Goal: Task Accomplishment & Management: Complete application form

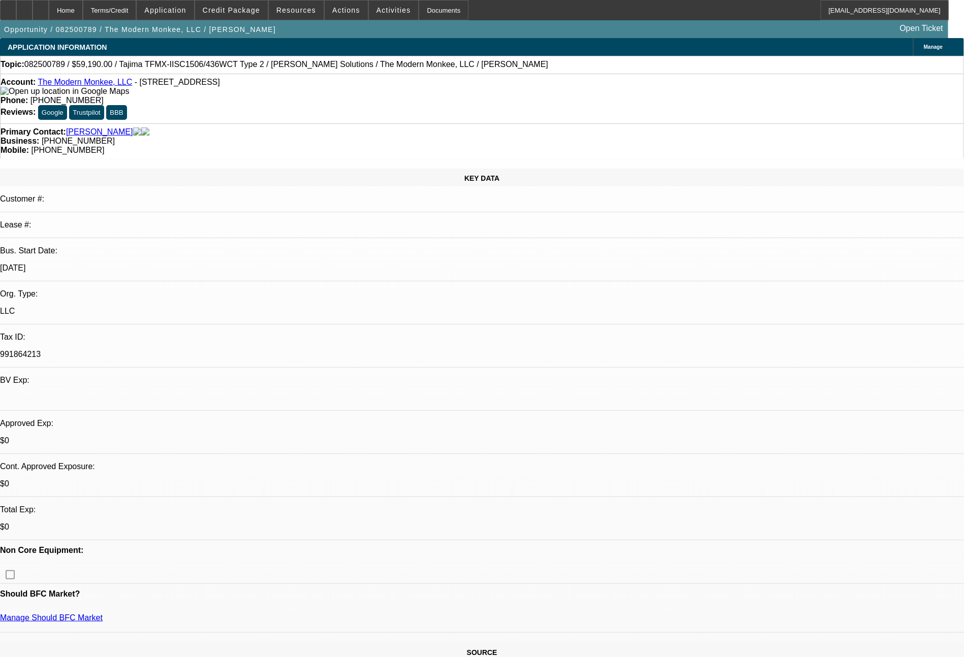
select select "0"
select select "2"
select select "0.1"
select select "4"
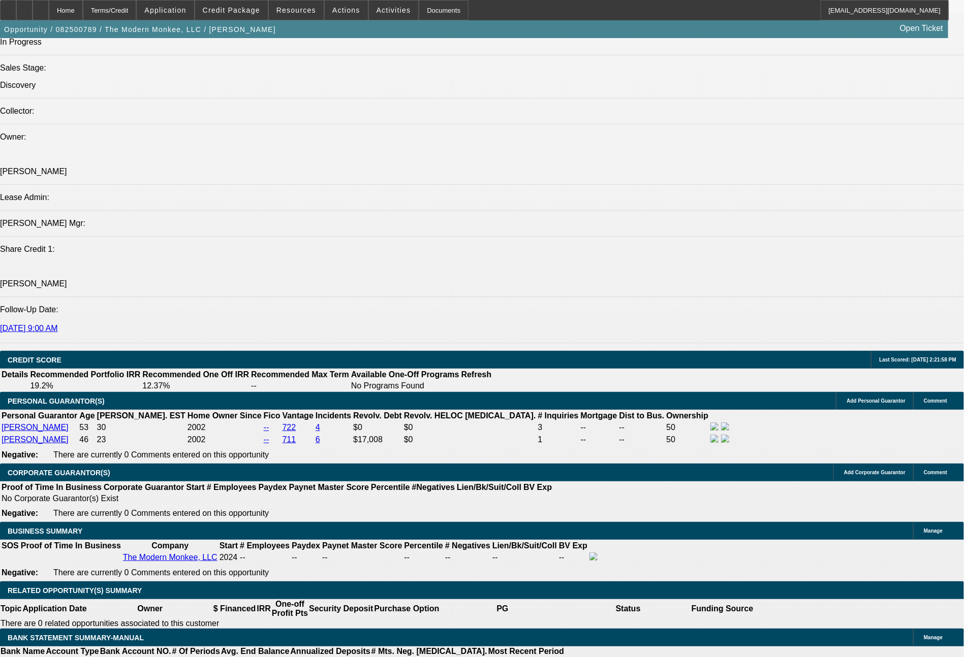
scroll to position [1189, 0]
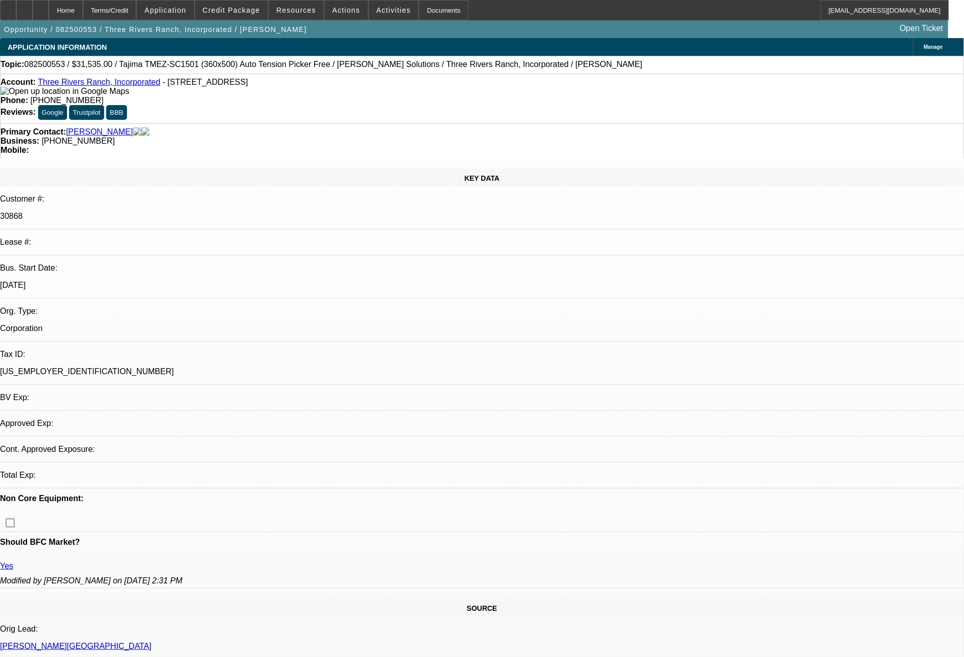
select select "0"
select select "2"
select select "0"
select select "6"
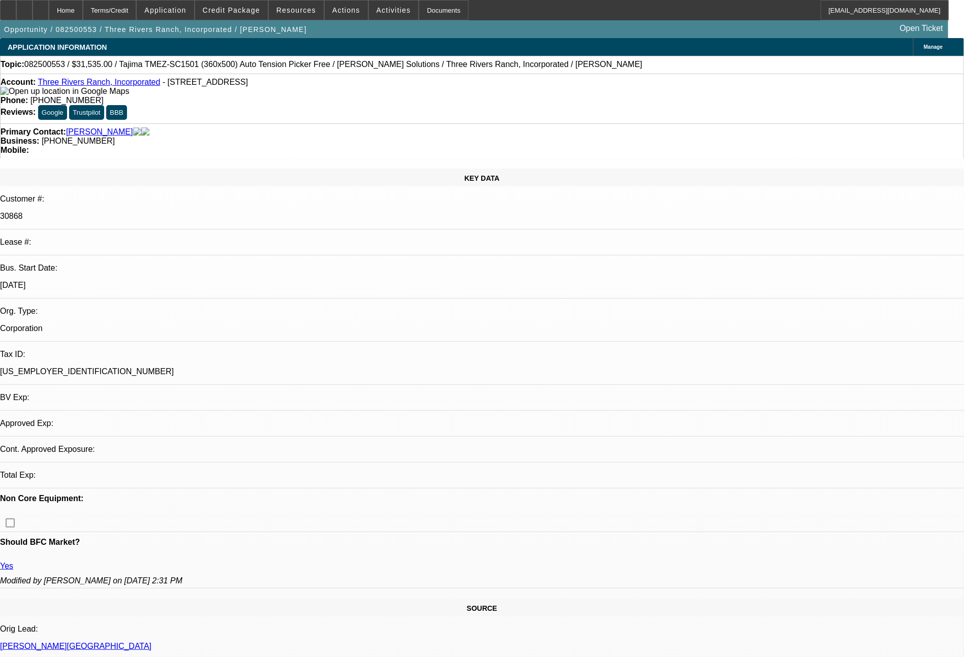
select select "0"
select select "2"
select select "0.1"
select select "4"
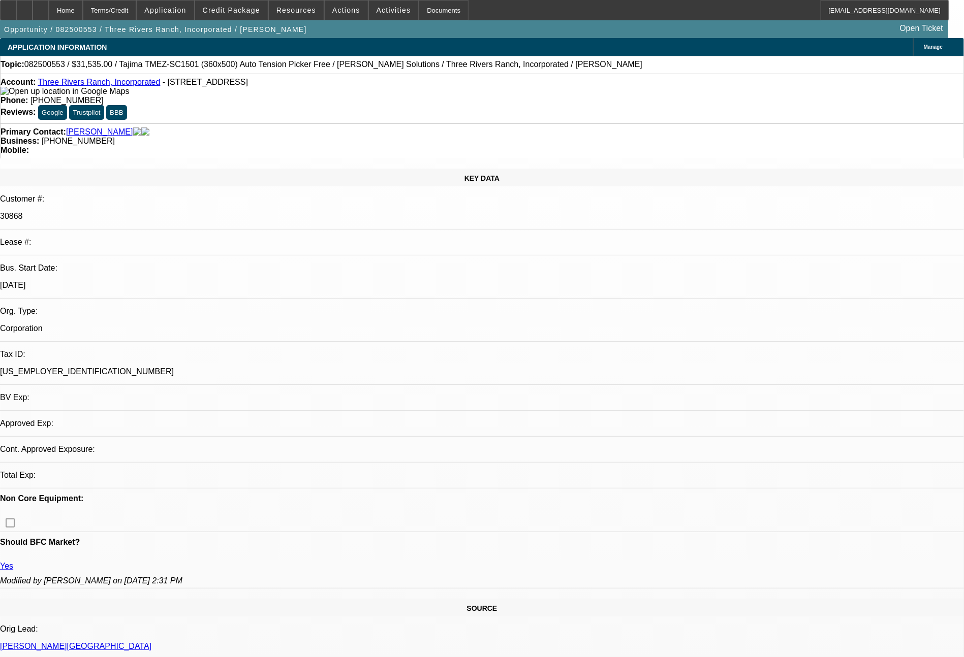
select select "0"
select select "2"
select select "0"
select select "6"
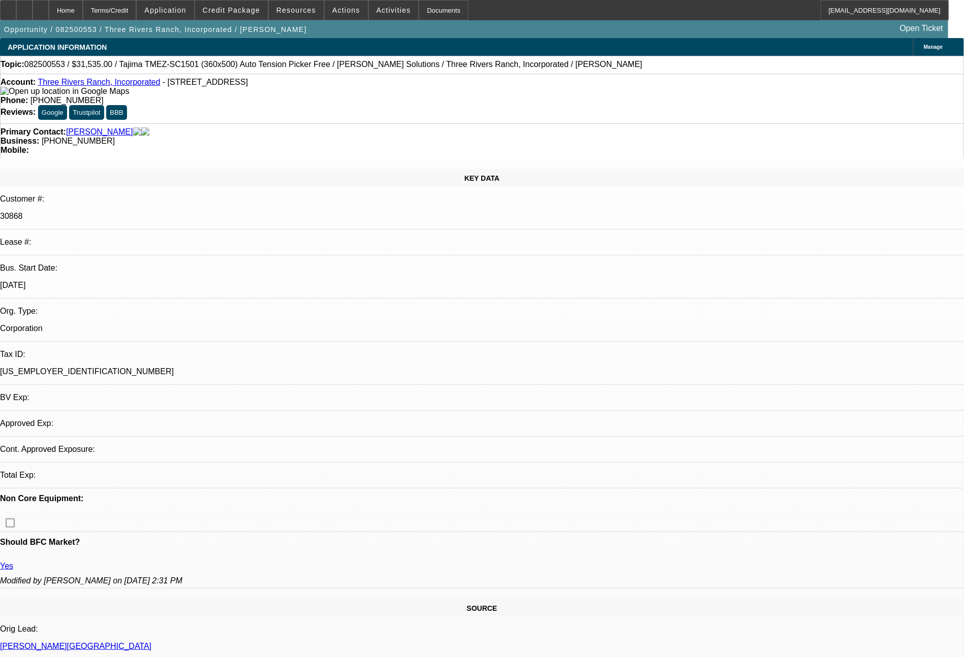
select select "0"
select select "2"
select select "0.1"
select select "4"
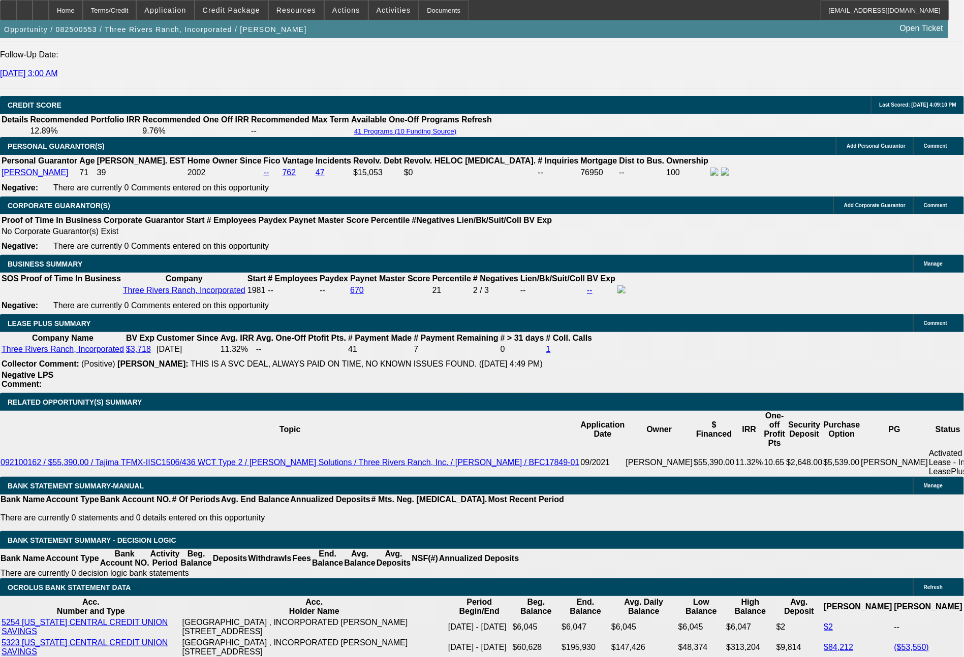
scroll to position [1611, 0]
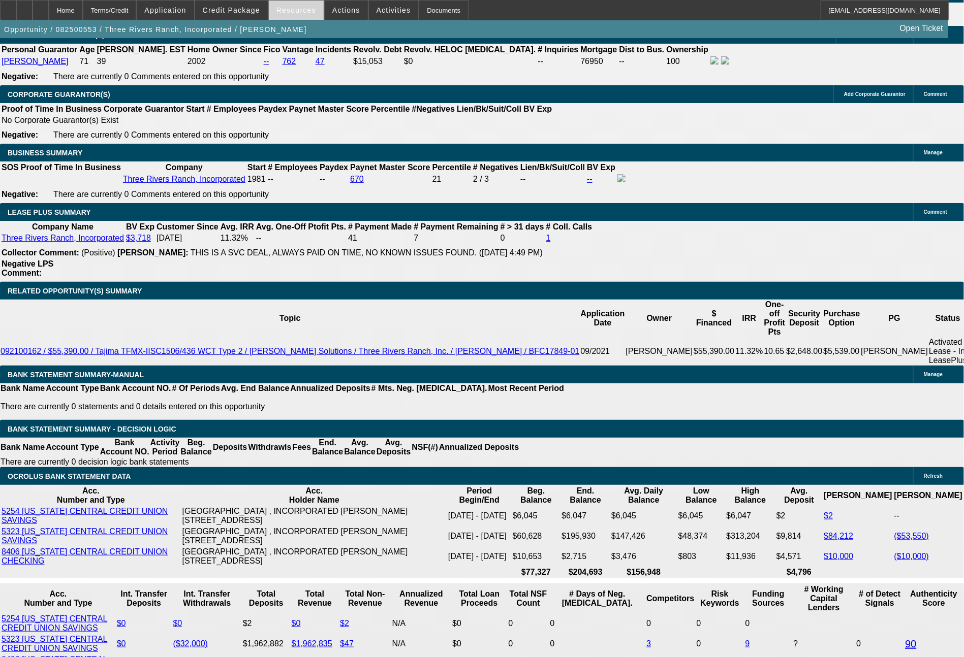
click at [299, 17] on span at bounding box center [296, 10] width 55 height 24
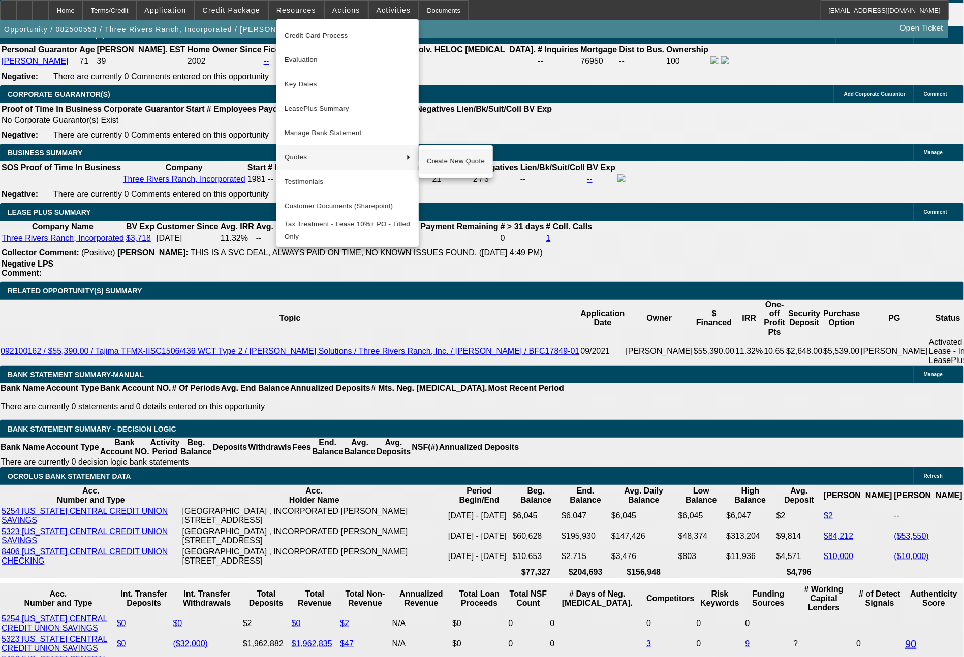
click at [441, 163] on span "Create New Quote" at bounding box center [456, 161] width 58 height 12
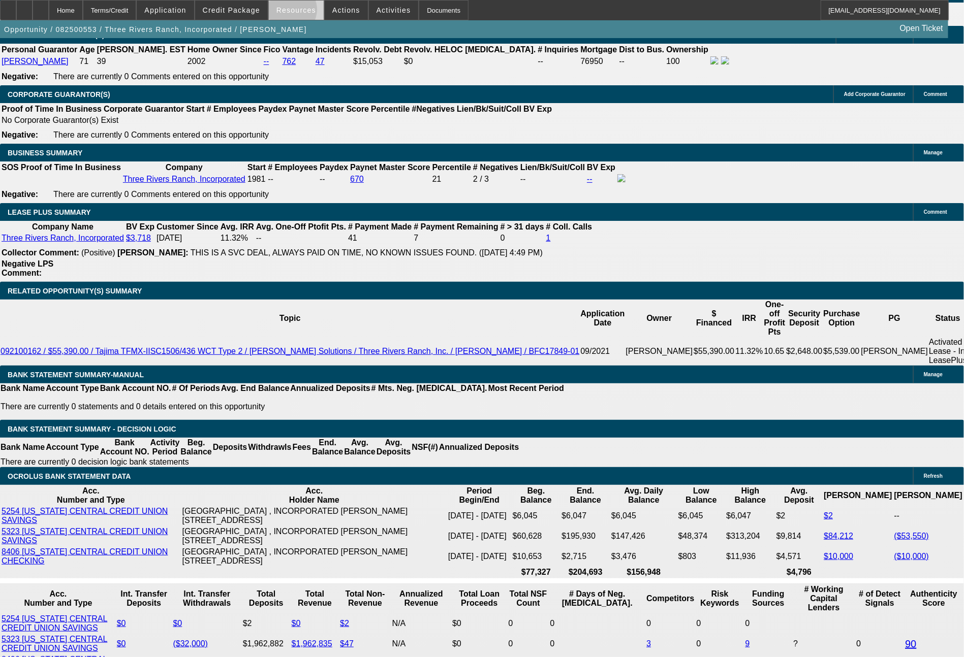
click at [296, 12] on span "Resources" at bounding box center [296, 10] width 40 height 8
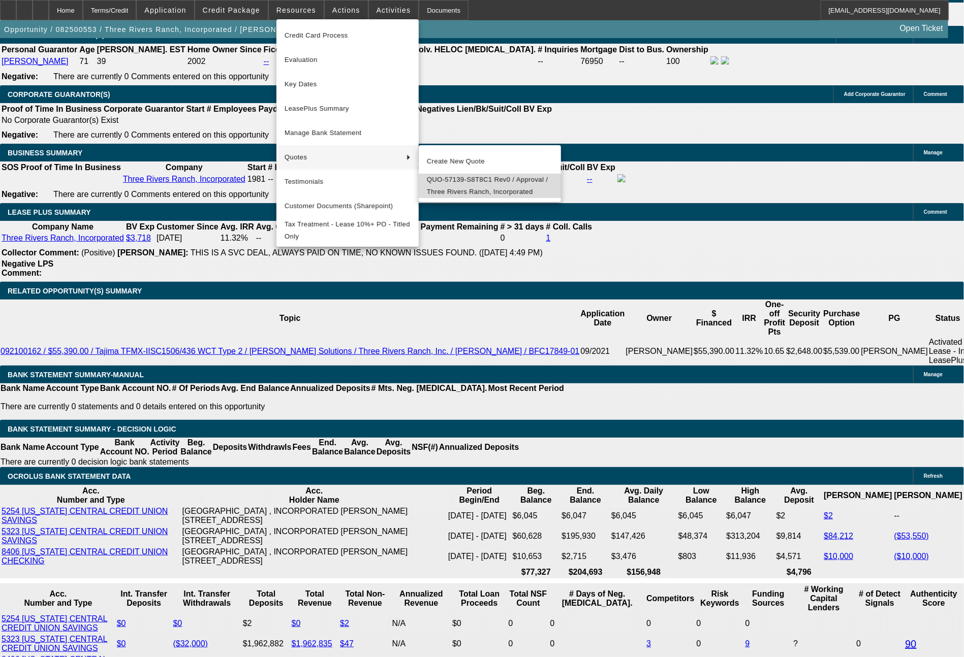
click at [453, 189] on span "QUO-57139-S8T8C1 Rev0 / Approval / Three Rivers Ranch, Incorporated" at bounding box center [490, 186] width 126 height 24
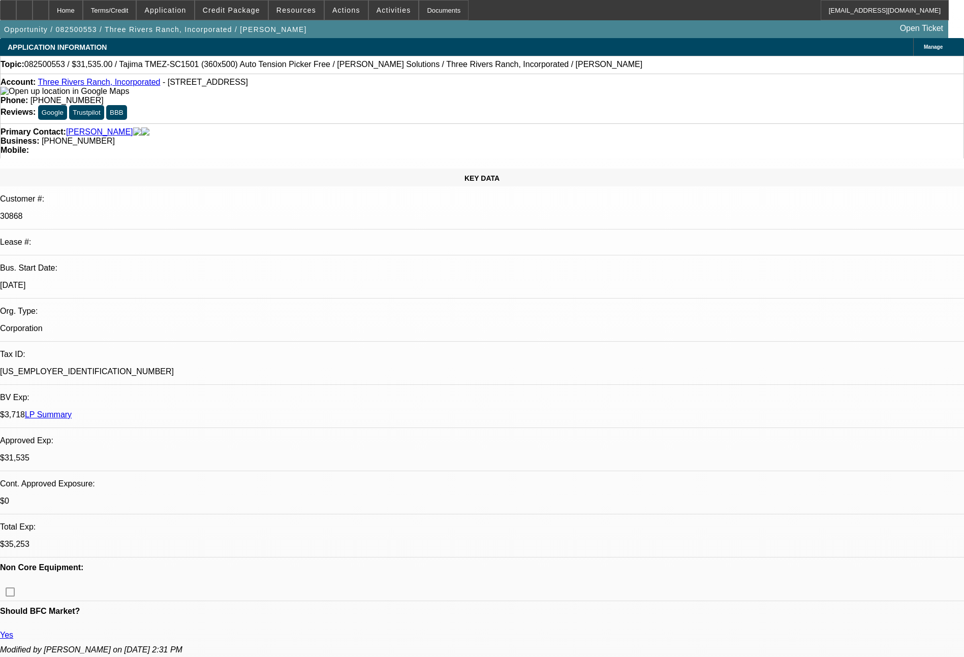
select select "0"
select select "2"
select select "0"
select select "6"
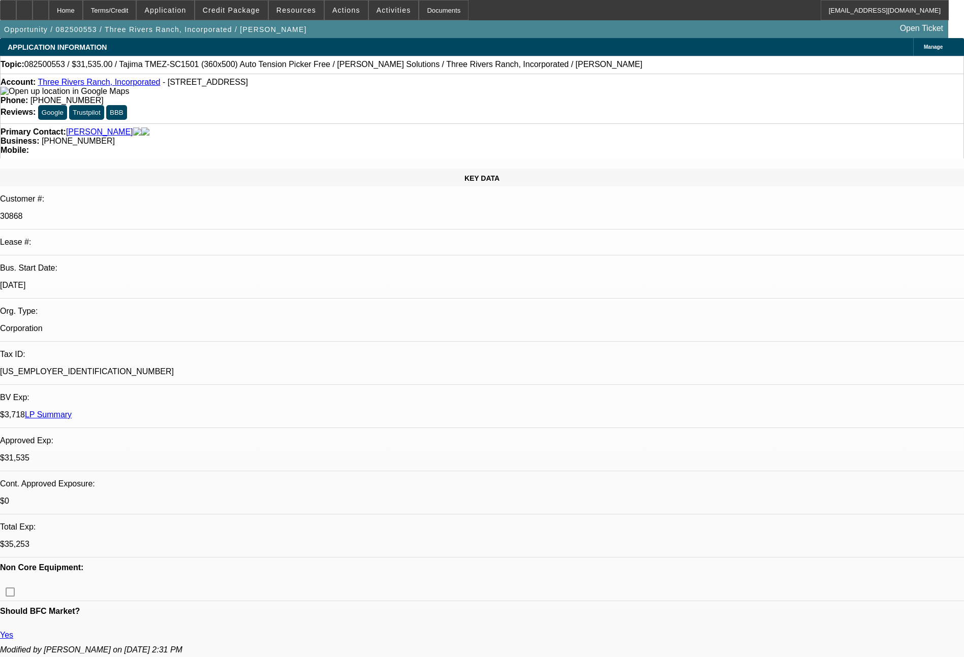
select select "0"
select select "2"
select select "0.1"
select select "4"
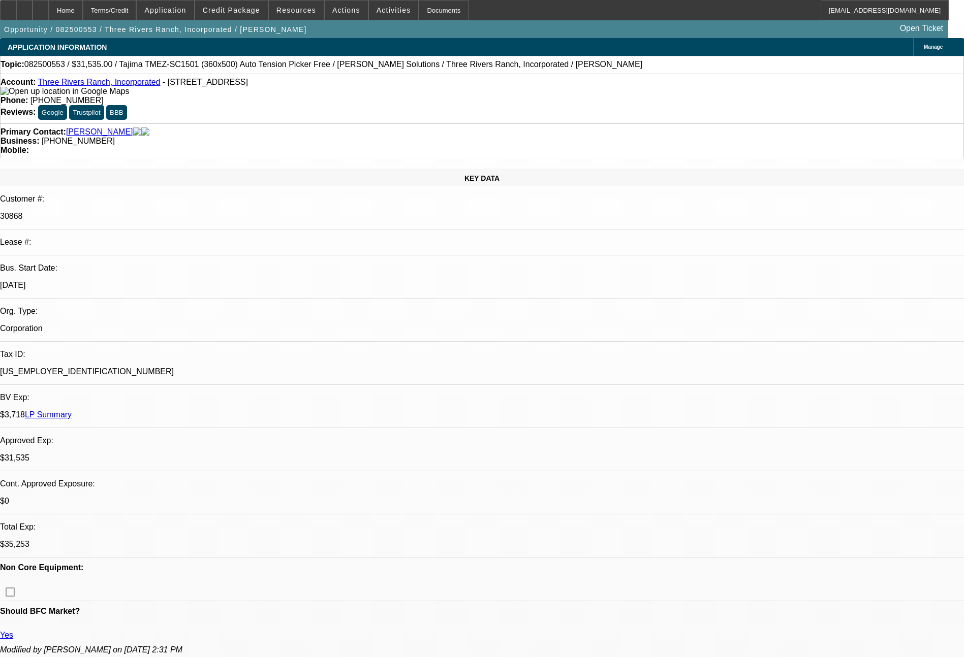
select select "0"
select select "2"
select select "0"
select select "6"
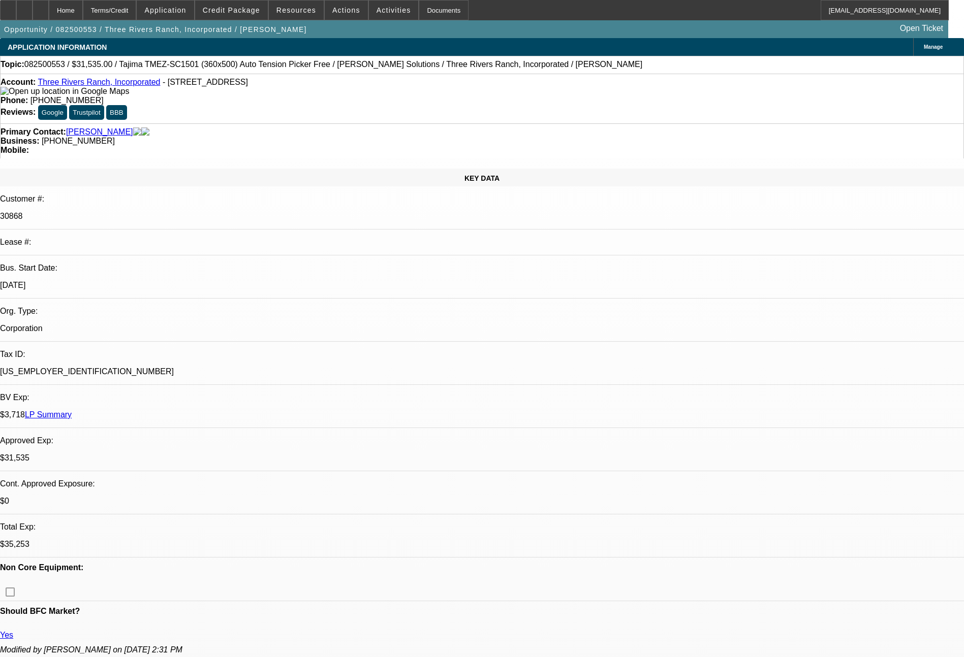
select select "0"
select select "2"
select select "0.1"
select select "4"
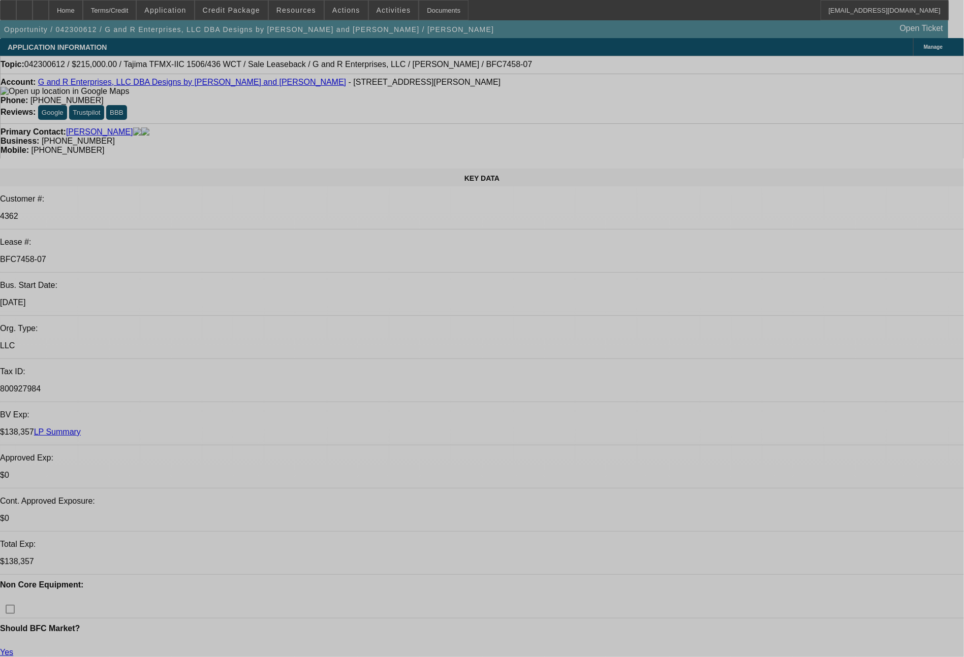
select select "0"
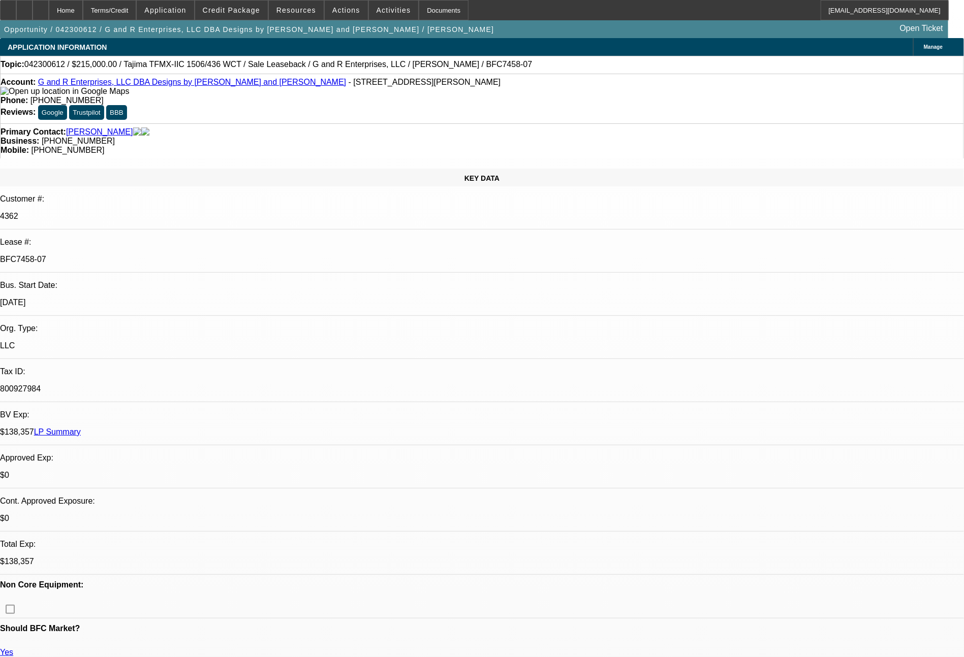
select select "2"
select select "0"
select select "2"
select select "0"
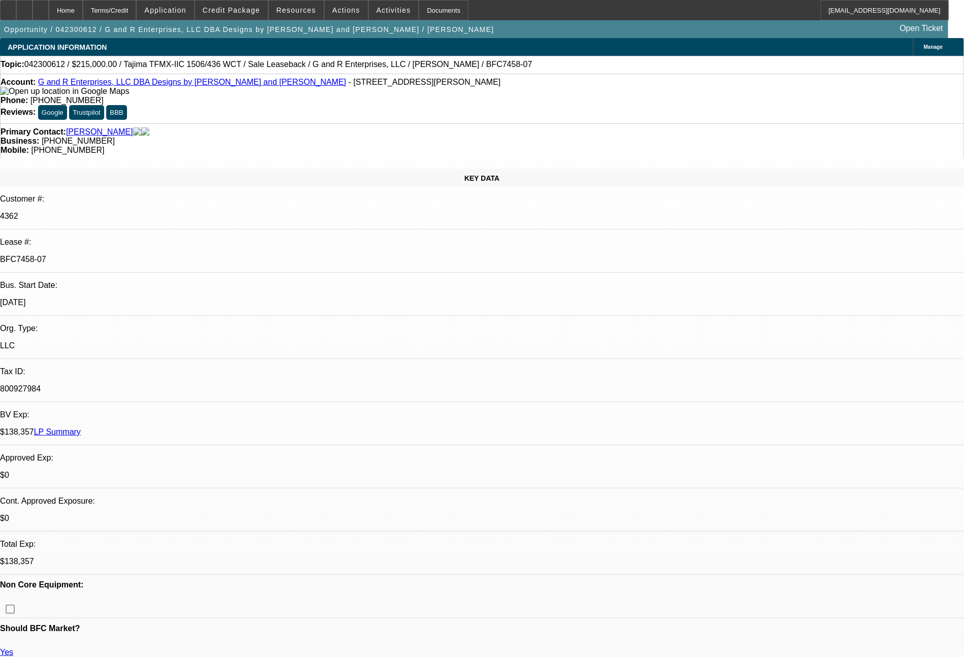
select select "2"
select select "0"
select select "2"
select select "0"
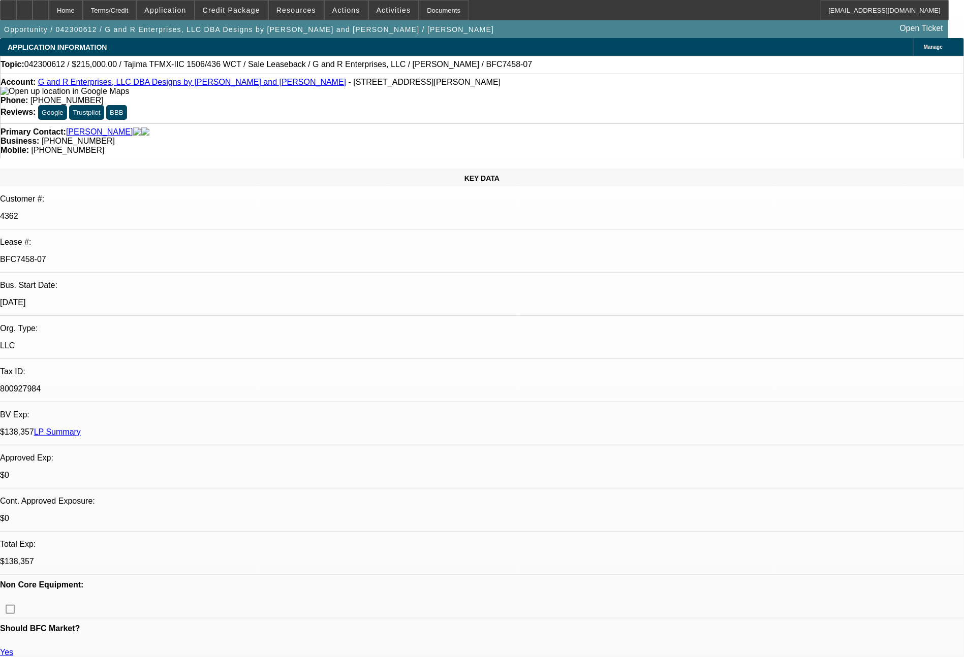
select select "2"
select select "0"
select select "2"
select select "0"
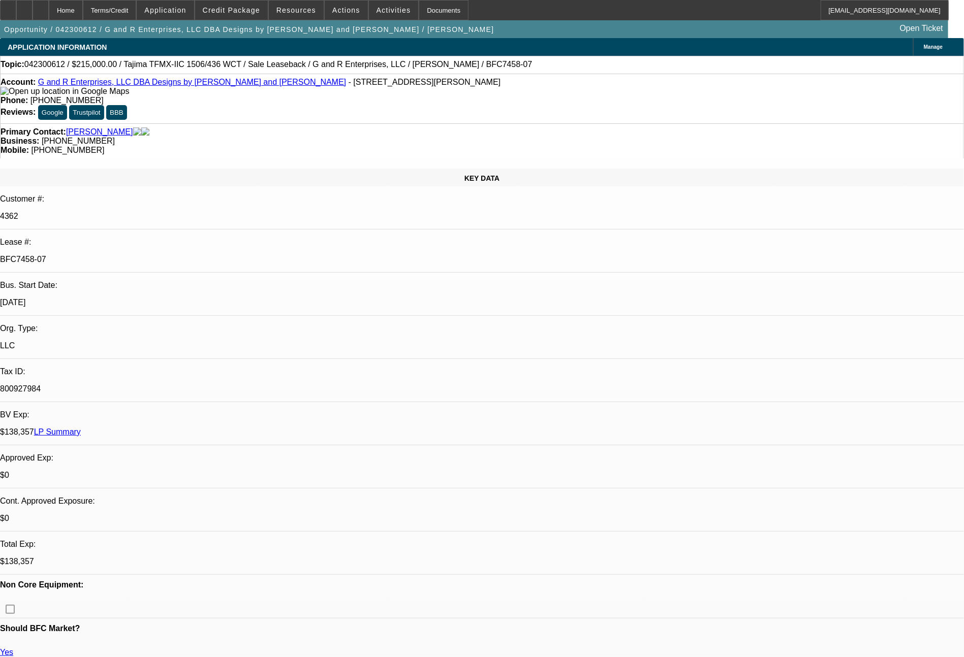
select select "2"
select select "0"
select select "2"
click at [251, 5] on span at bounding box center [231, 10] width 73 height 24
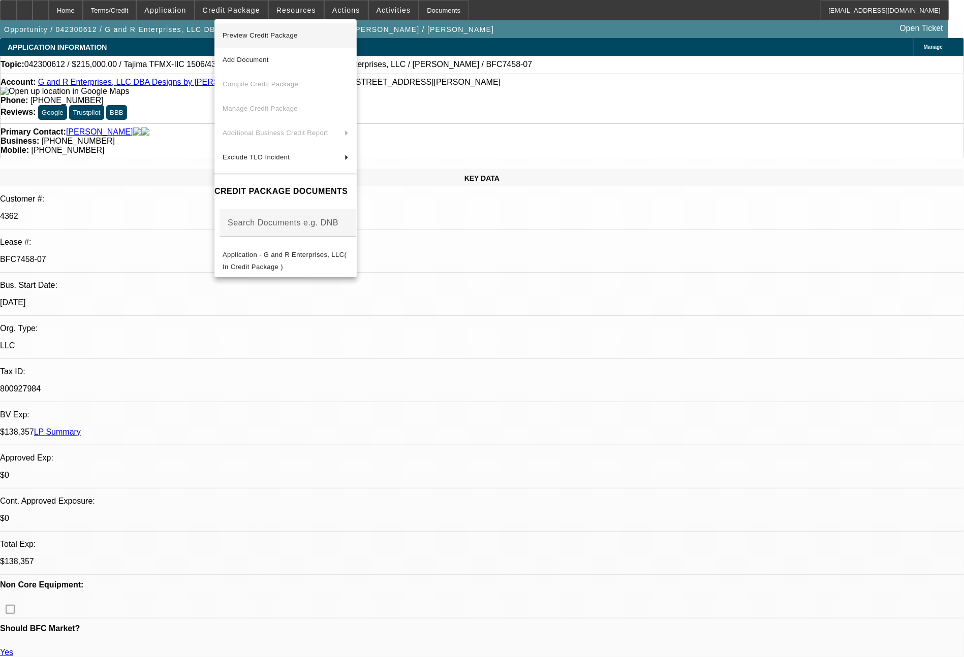
click at [261, 35] on span "Preview Credit Package" at bounding box center [260, 35] width 75 height 8
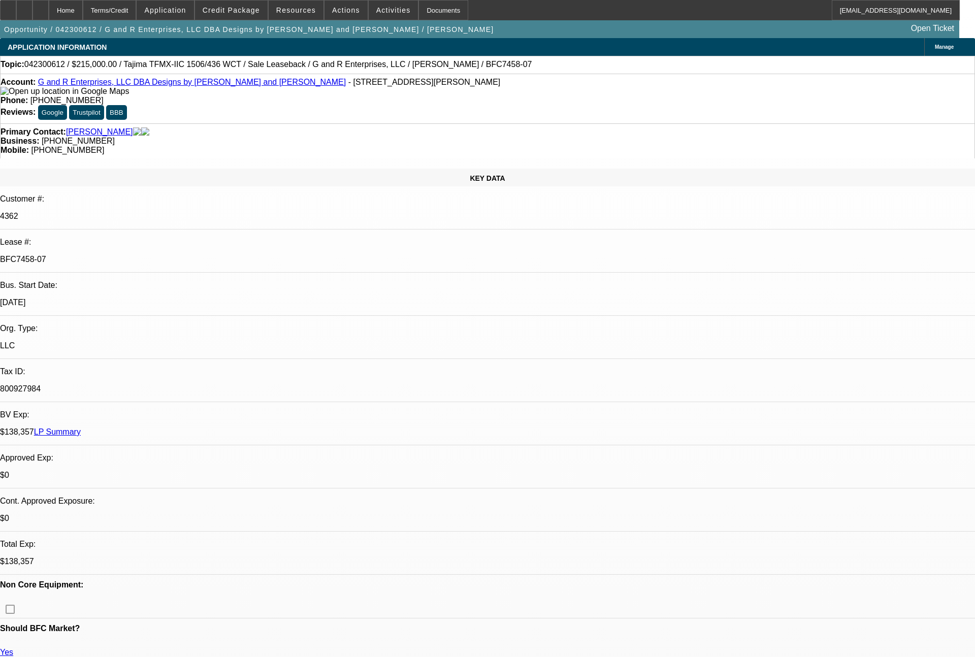
select select "0"
select select "2"
select select "0"
select select "2"
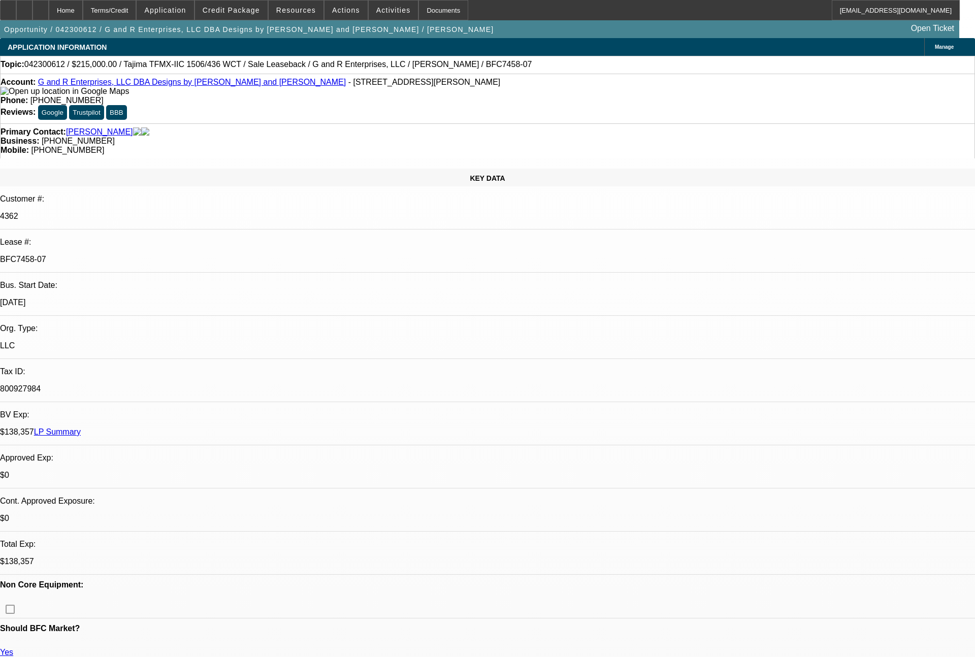
select select "0"
select select "2"
select select "0"
select select "2"
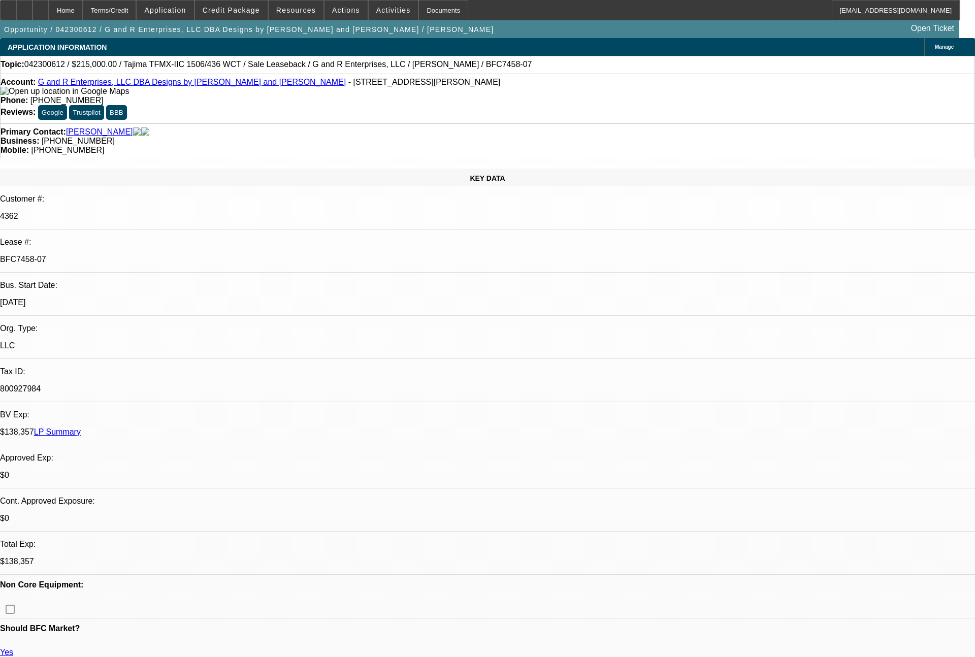
select select "0"
select select "2"
select select "0"
select select "2"
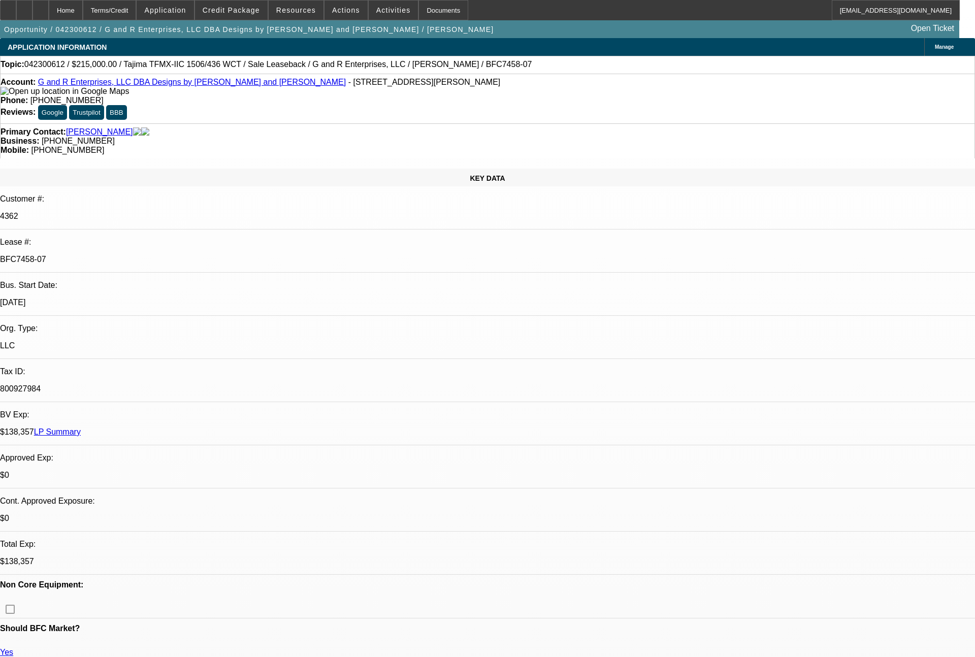
select select "0"
select select "2"
select select "0"
select select "2"
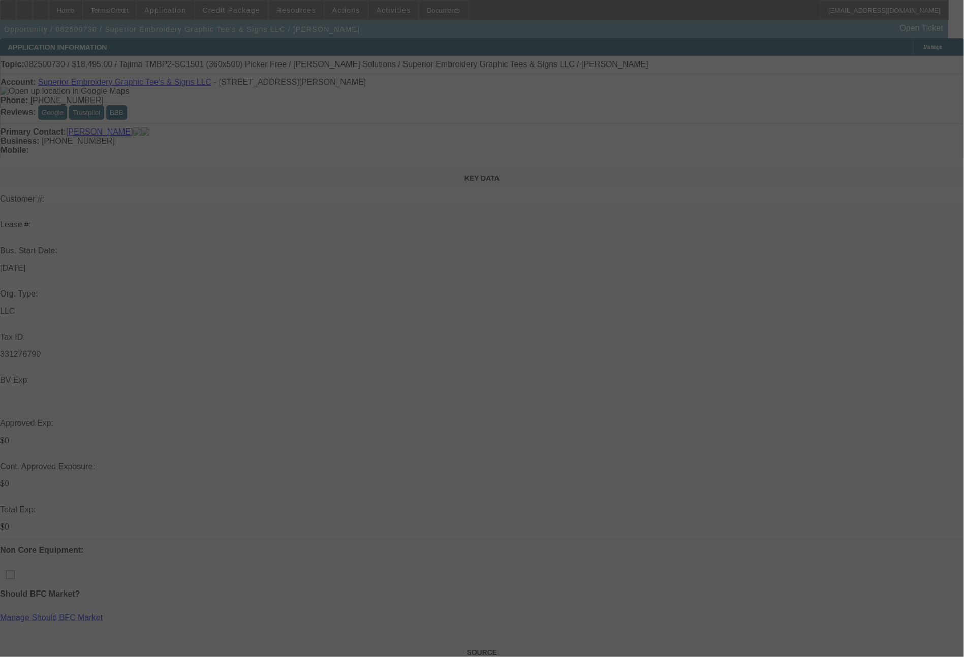
select select "0"
select select "0.1"
select select "4"
select select "0"
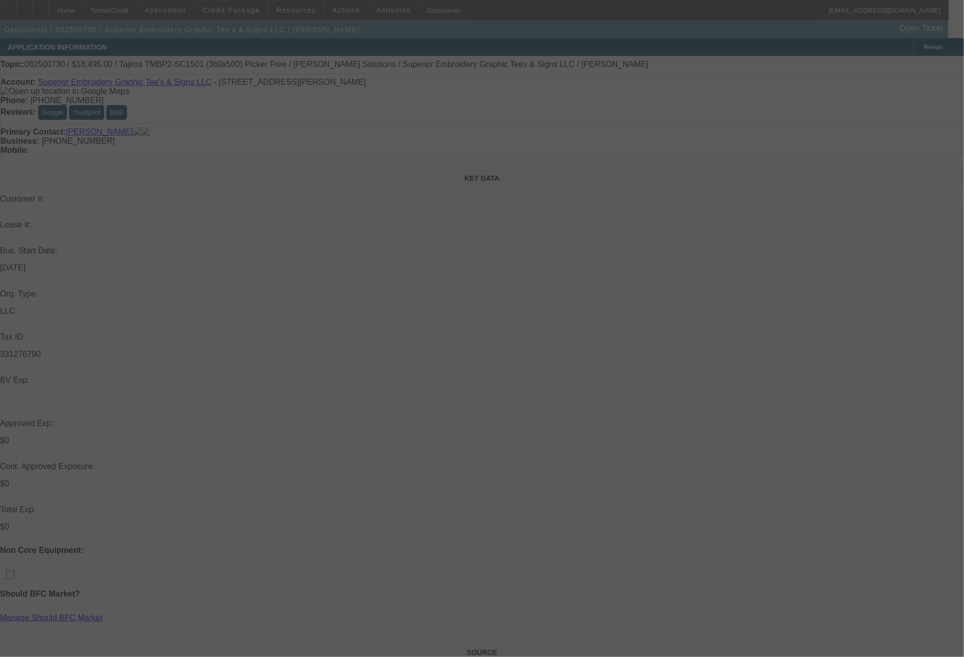
select select "2"
select select "0.1"
select select "4"
select select "0"
select select "2"
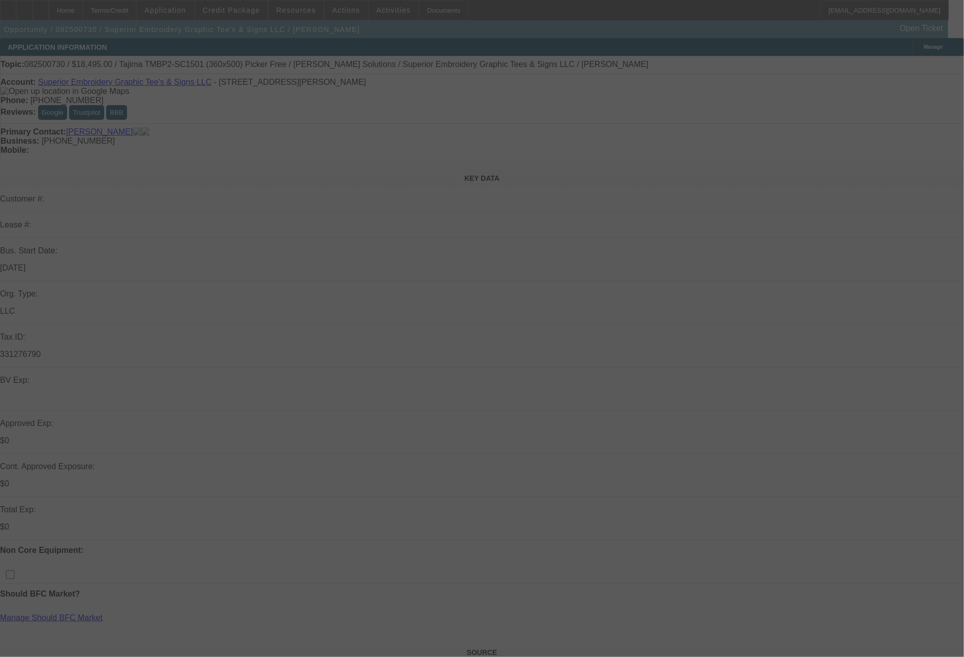
select select "0.1"
select select "4"
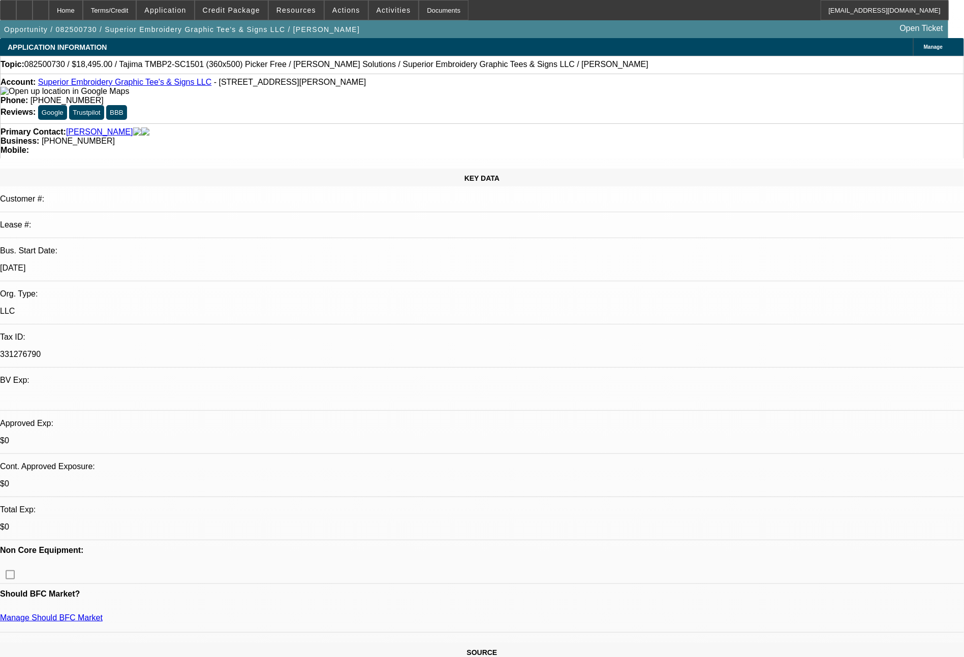
select select "1"
select select "2"
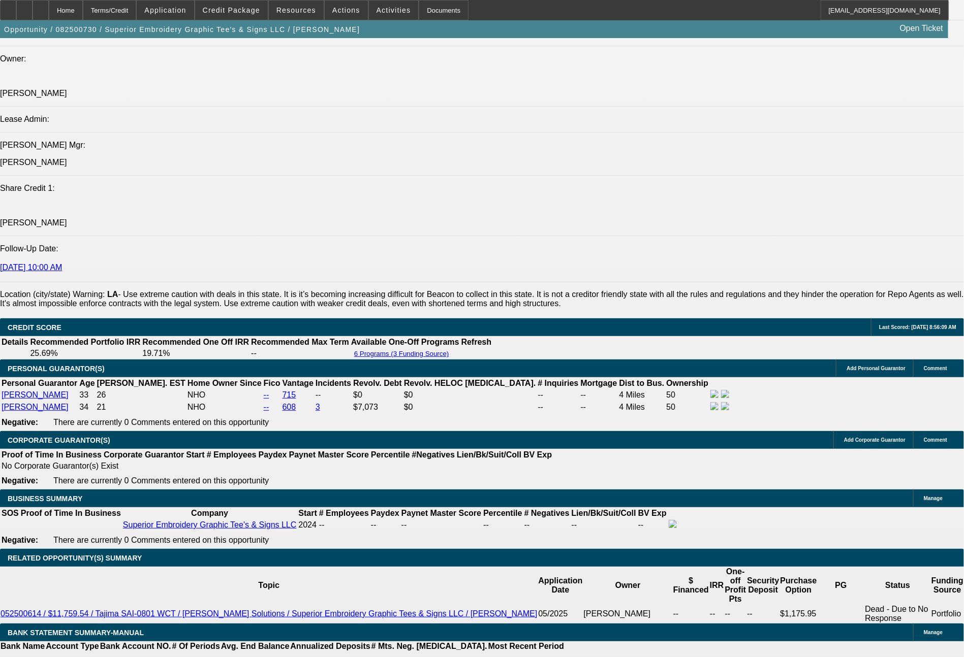
scroll to position [1295, 0]
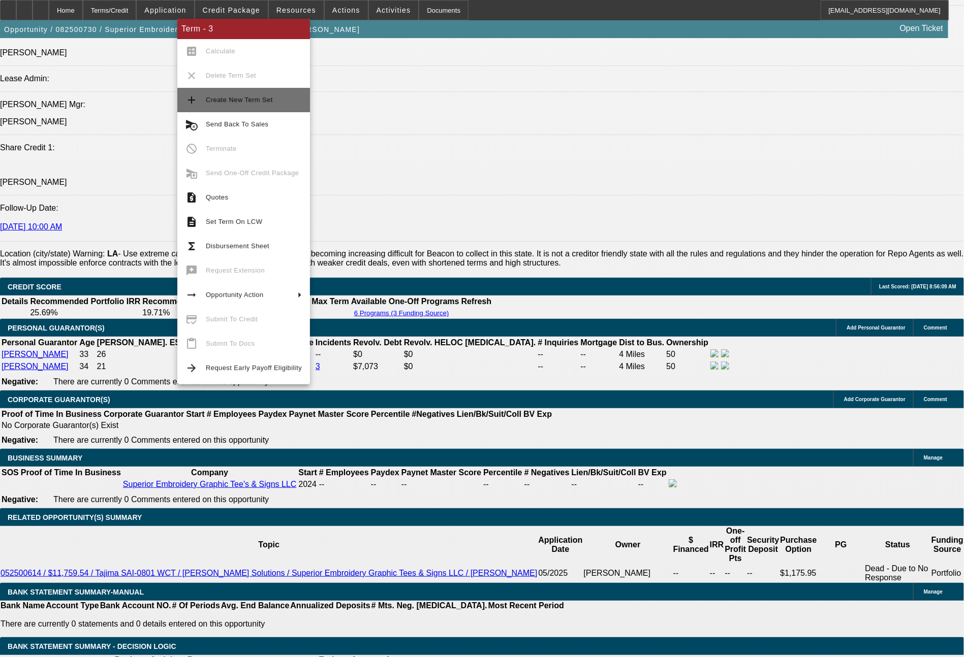
click at [247, 107] on button "add Create New Term Set" at bounding box center [243, 100] width 133 height 24
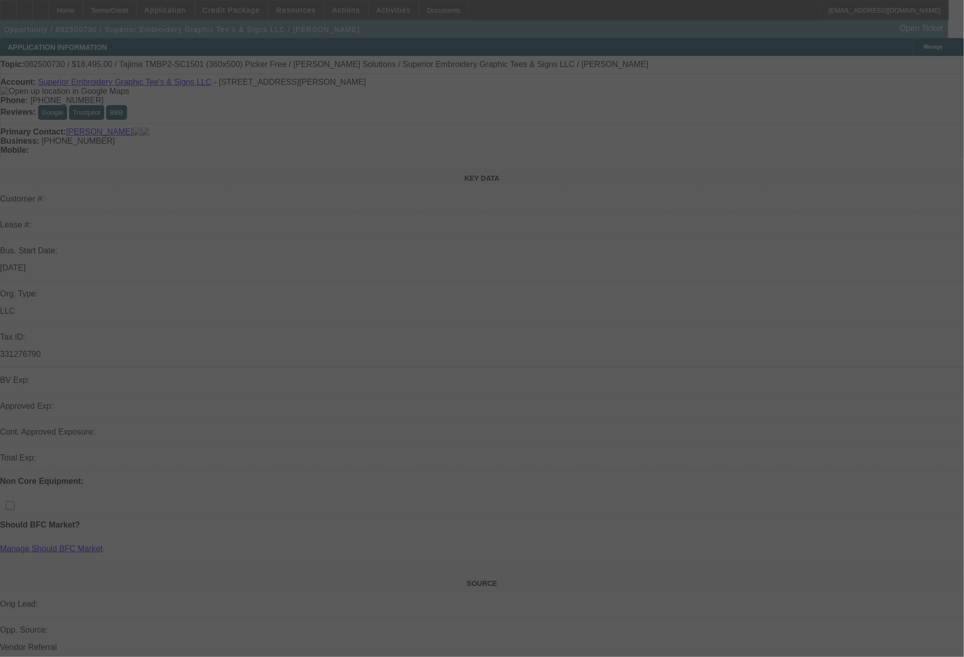
select select "0"
select select "0.1"
select select "0"
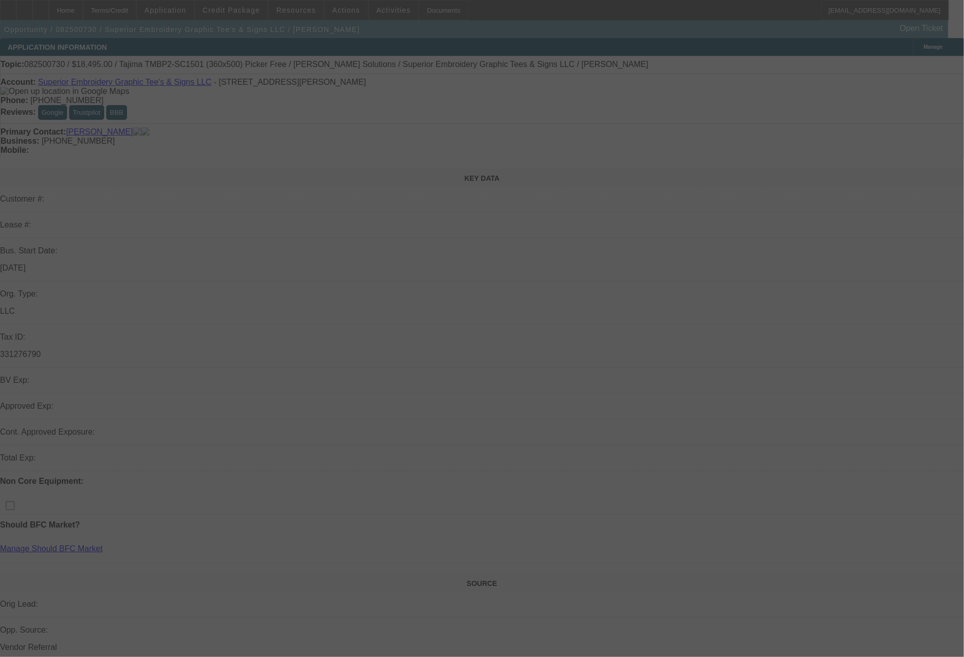
select select "0.1"
select select "0"
select select "2"
select select "0.1"
select select "0"
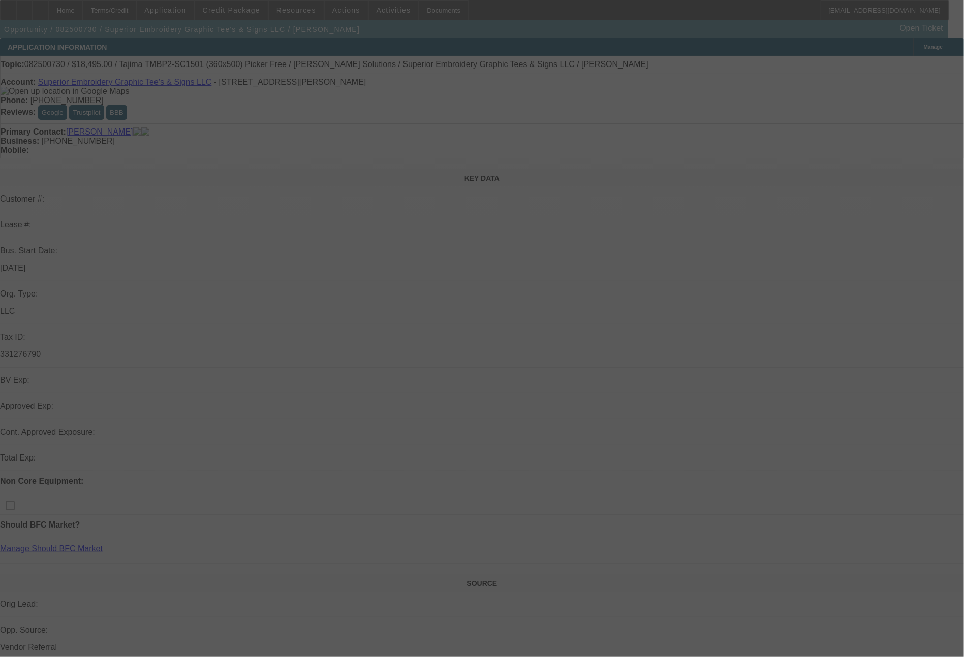
select select "2"
select select "0.1"
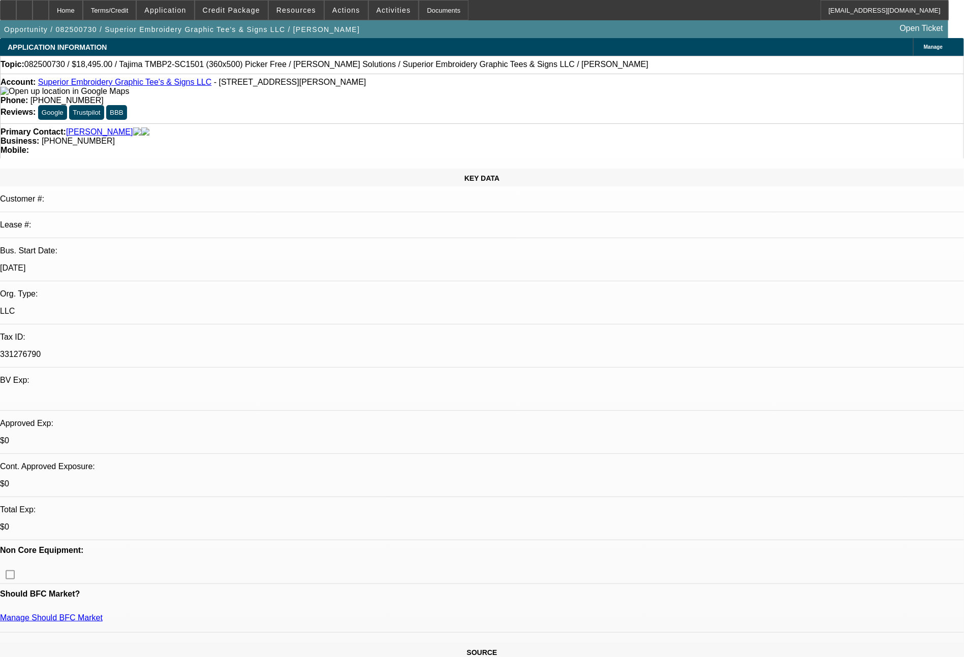
select select "1"
select select "4"
select select "1"
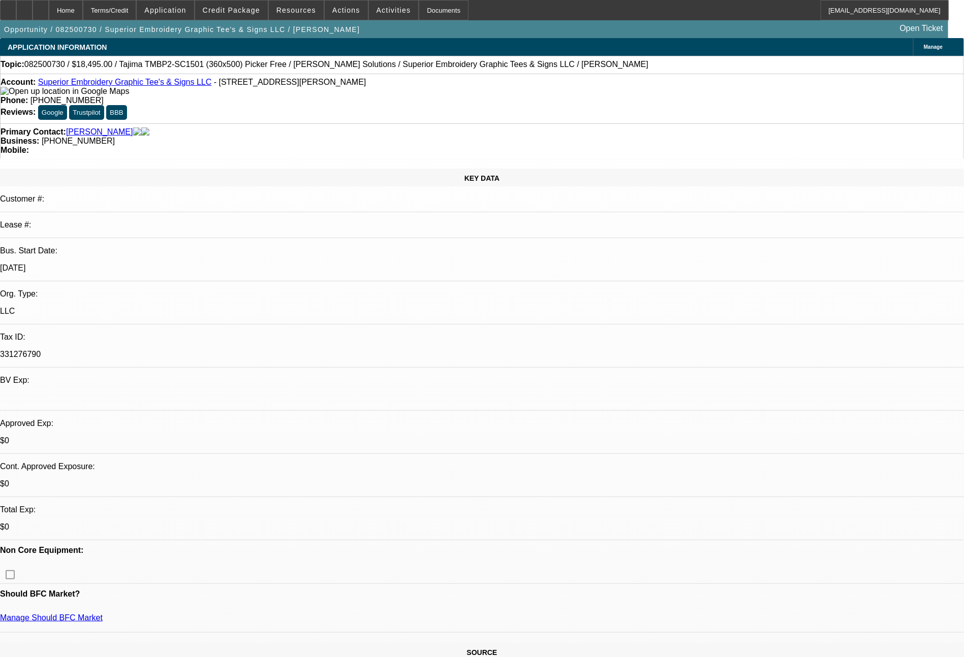
select select "4"
select select "1"
select select "2"
select select "4"
select select "1"
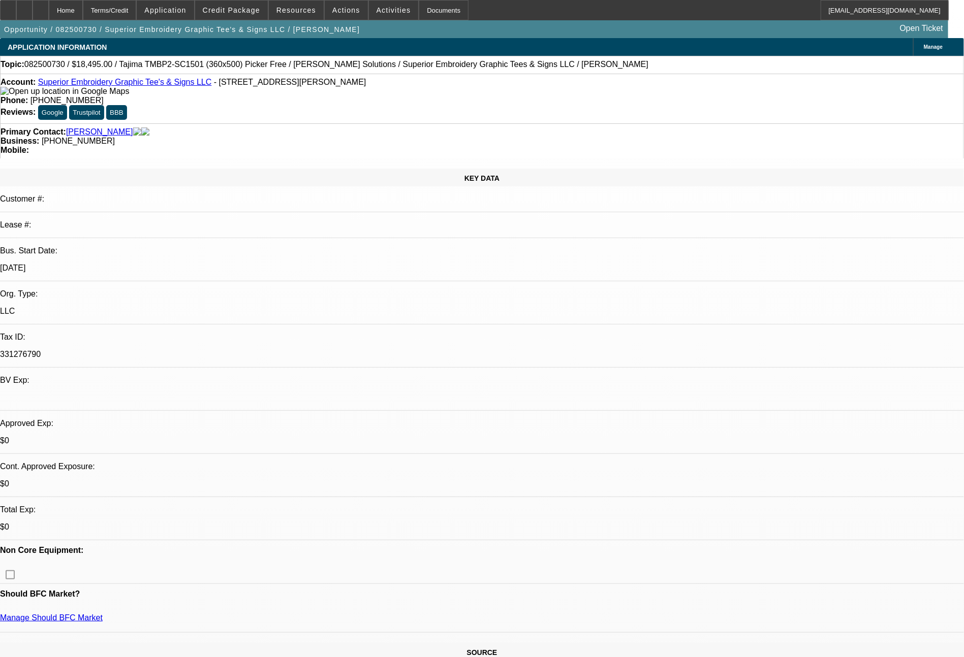
select select "2"
select select "4"
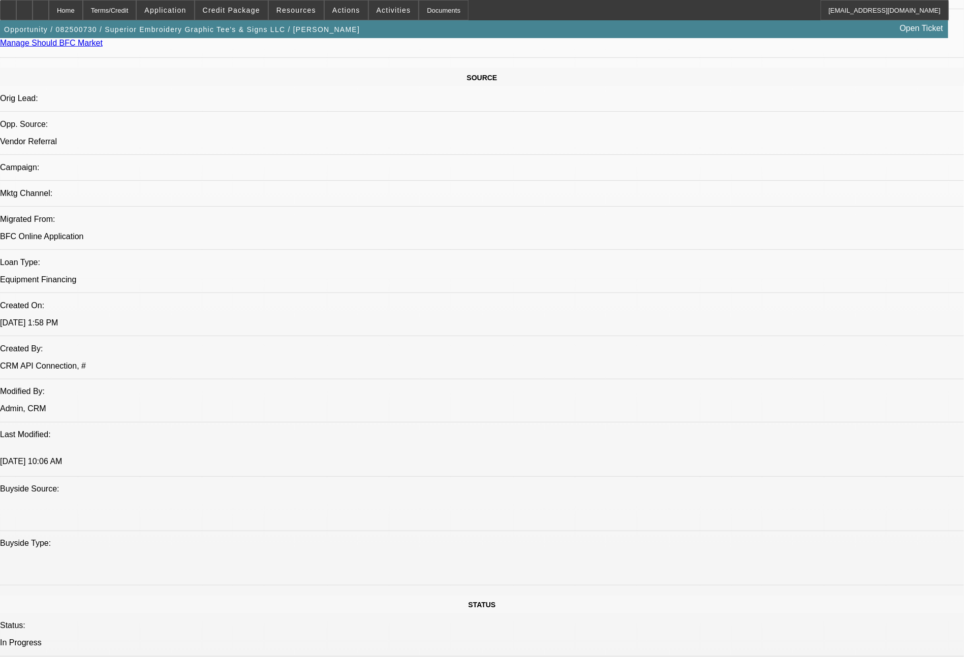
scroll to position [1151, 0]
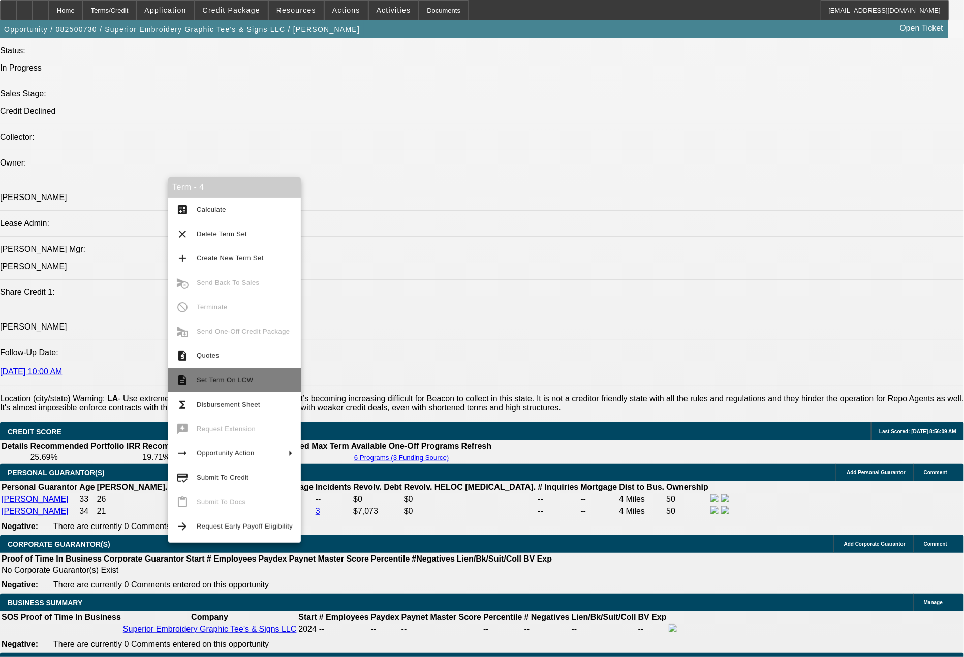
click at [215, 375] on span "Set Term On LCW" at bounding box center [245, 380] width 96 height 12
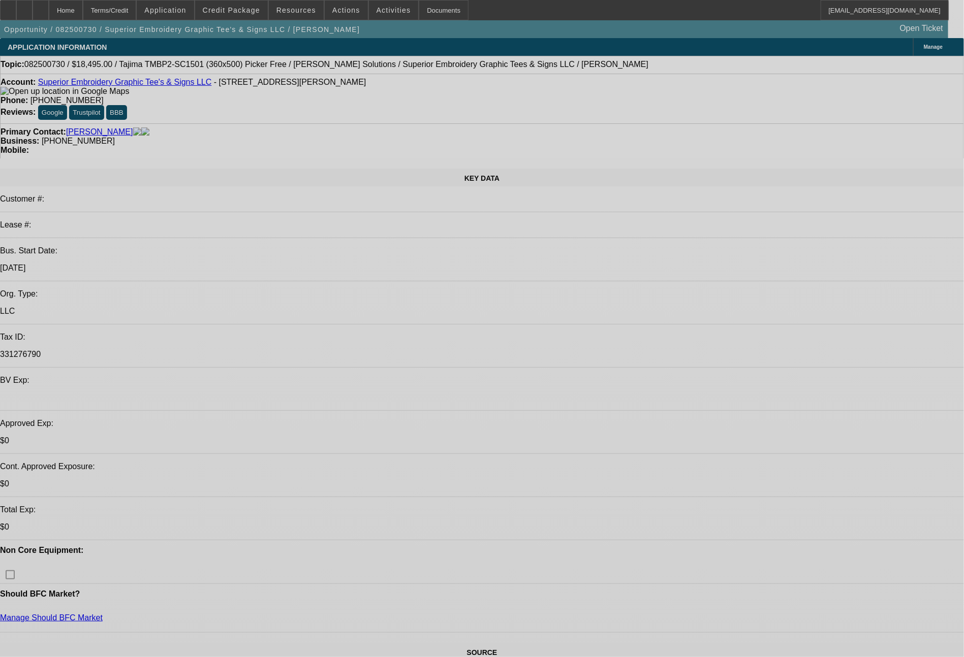
select select "0"
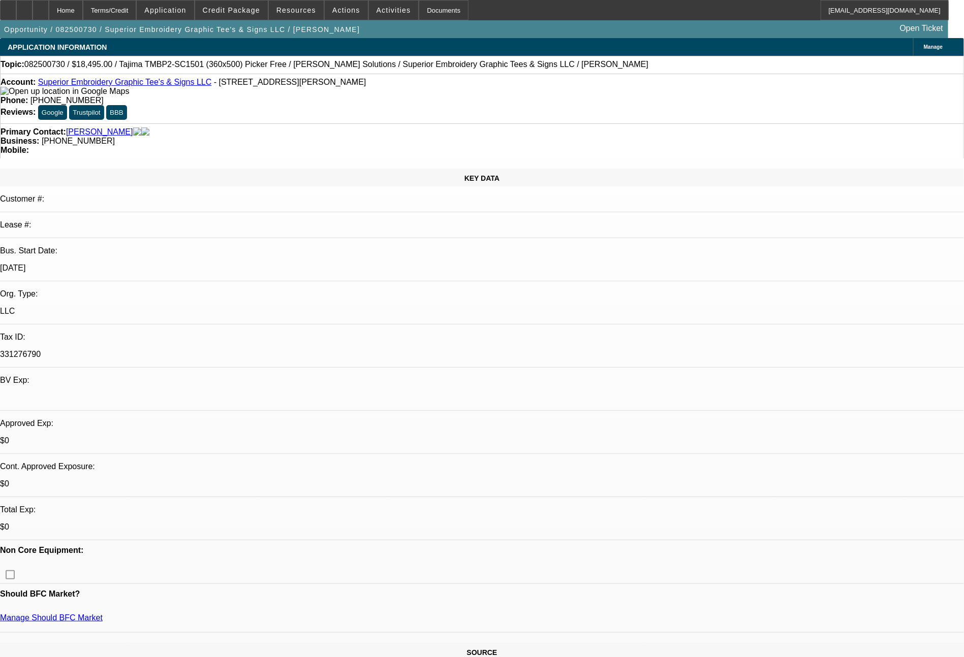
select select "0"
select select "0.1"
select select "4"
select select "0"
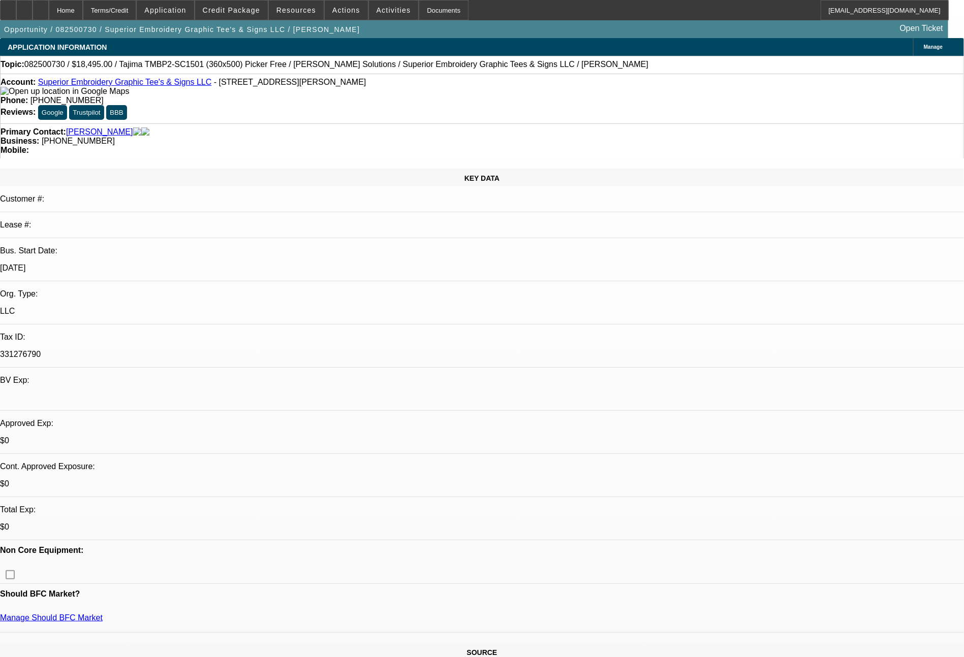
select select "0.1"
select select "4"
select select "0"
select select "2"
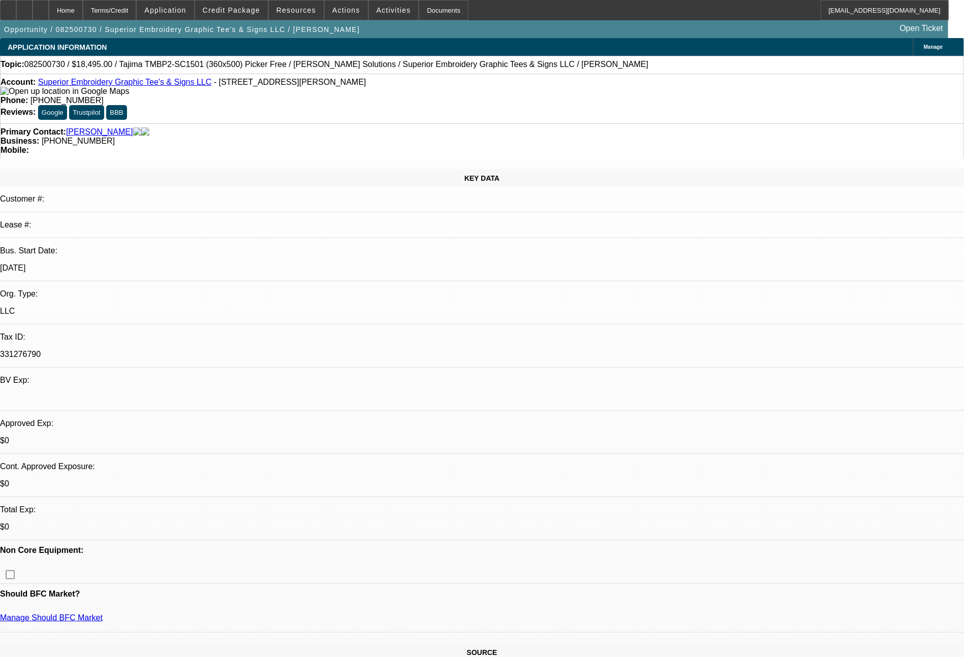
select select "0.1"
select select "4"
select select "0"
select select "2"
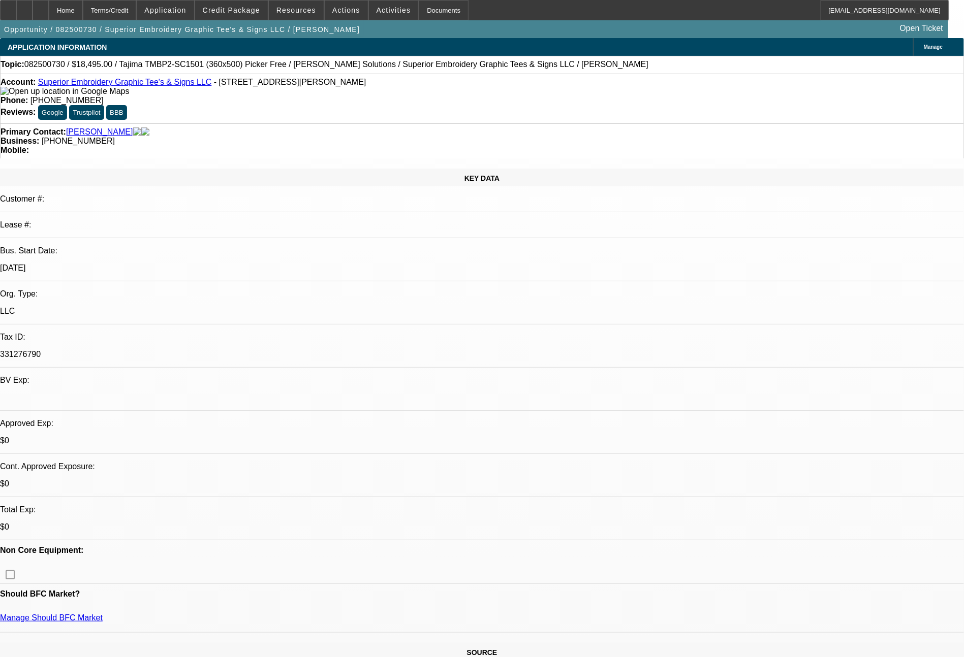
select select "0.1"
select select "4"
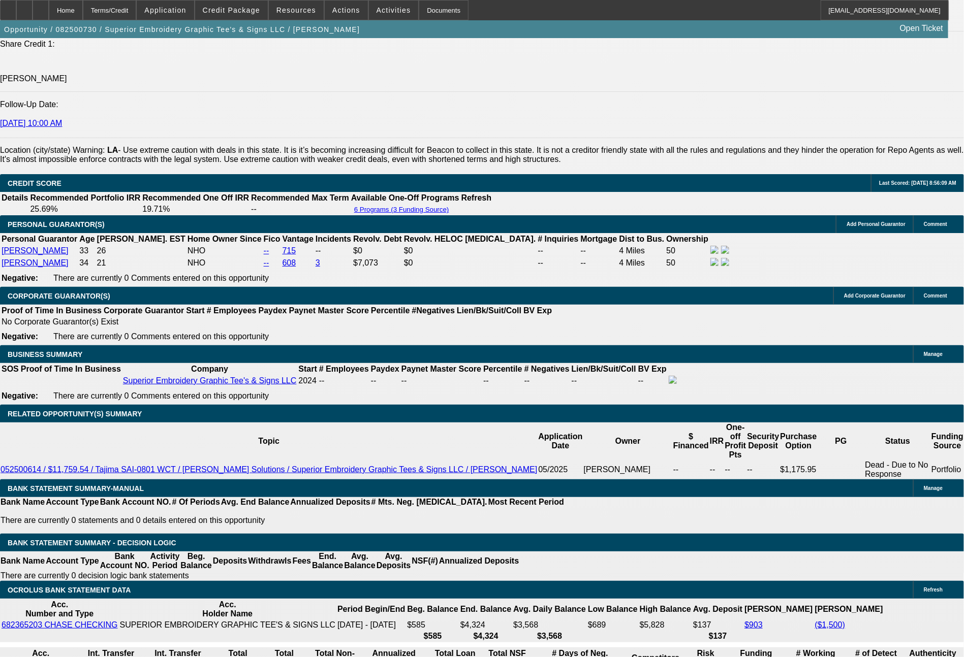
scroll to position [1425, 0]
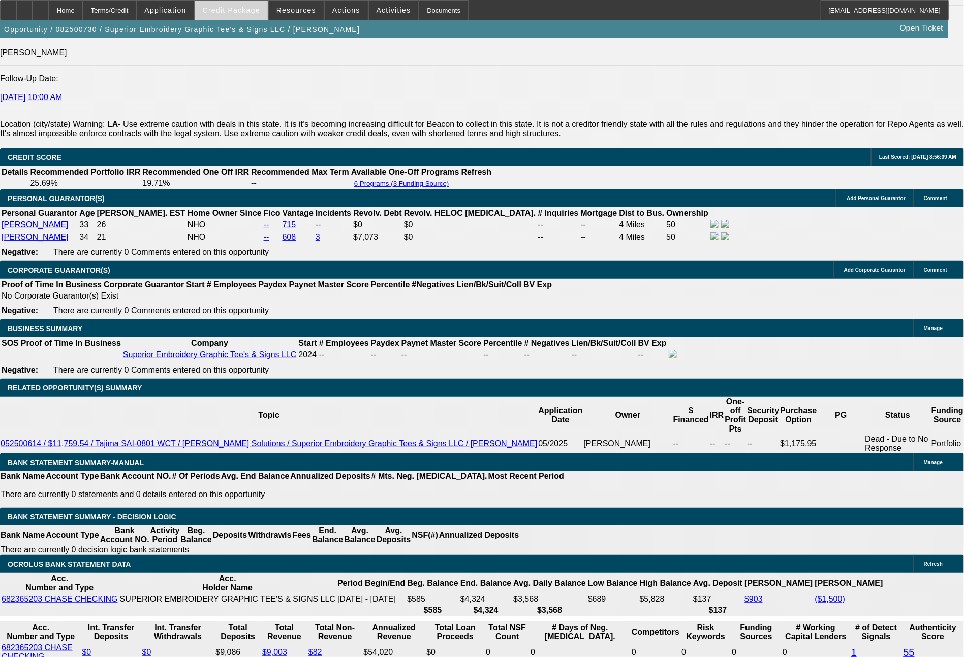
click at [250, 12] on span "Credit Package" at bounding box center [231, 10] width 57 height 8
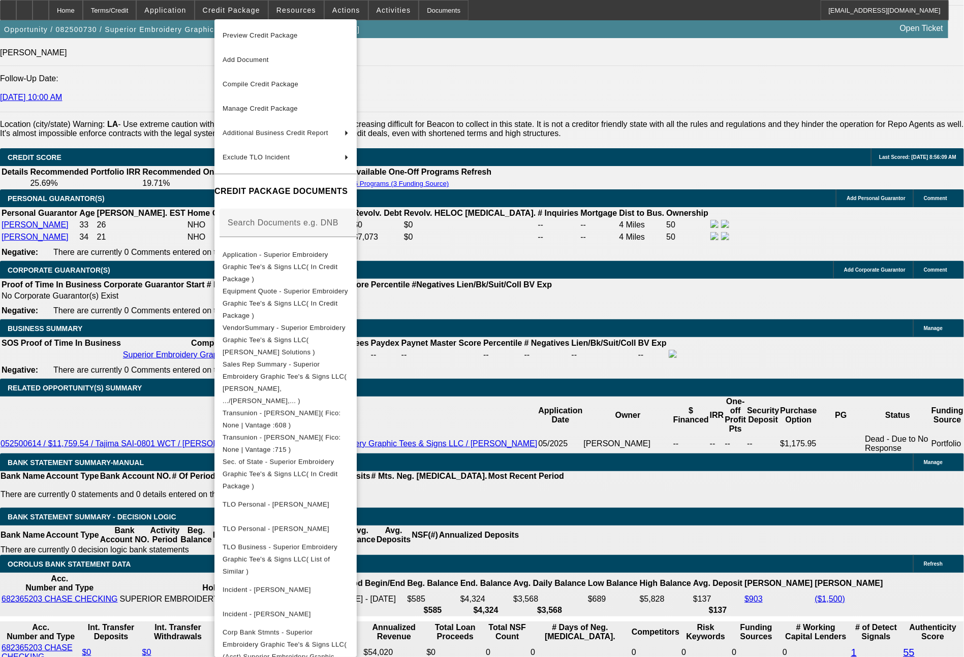
click at [189, 14] on div at bounding box center [482, 328] width 964 height 657
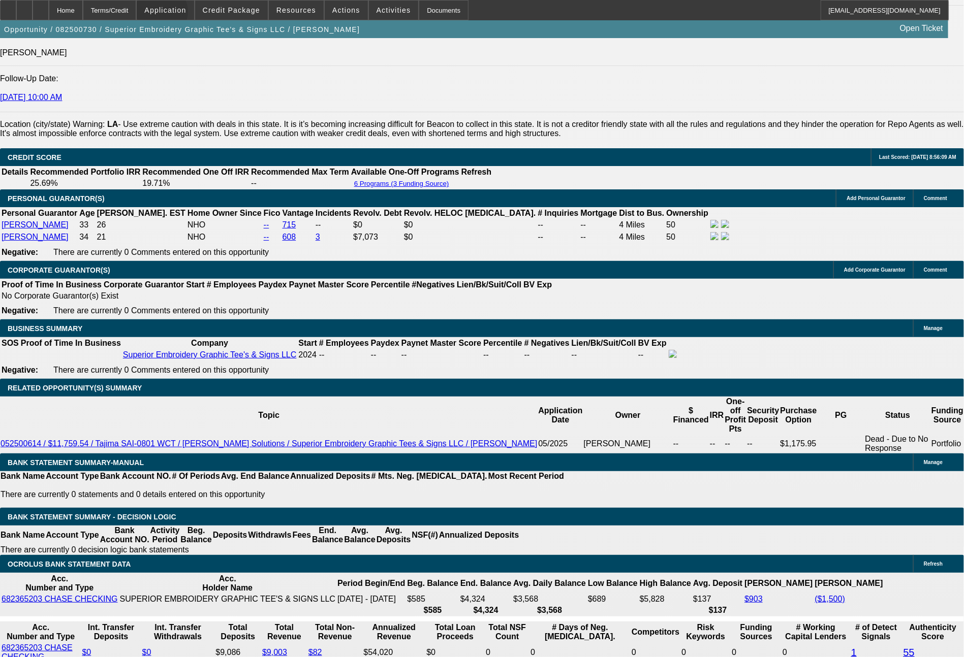
click at [189, 14] on span at bounding box center [165, 10] width 57 height 24
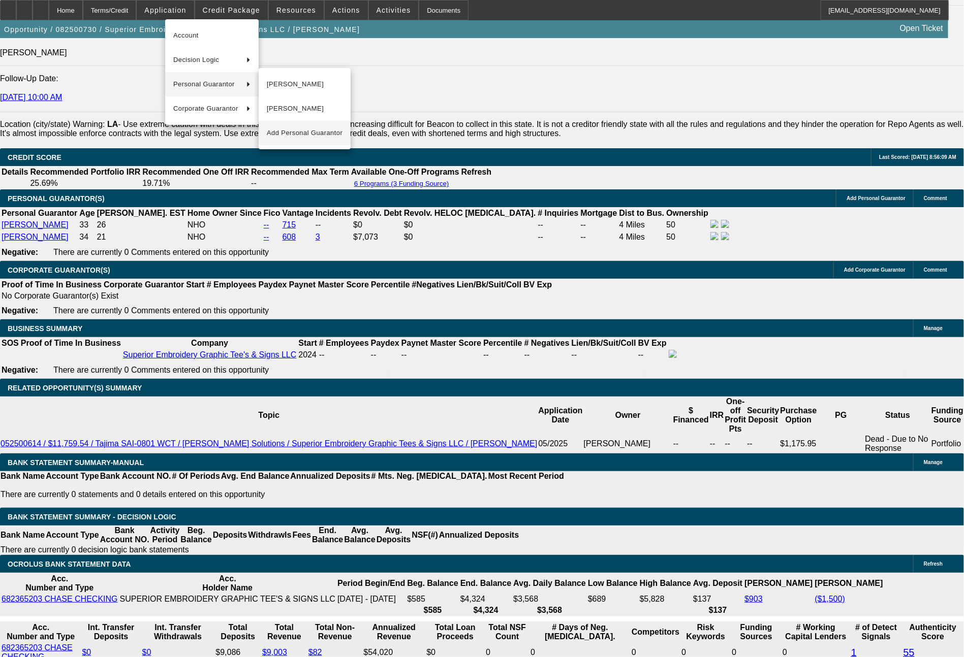
click at [311, 134] on span "Add Personal Guarantor" at bounding box center [305, 133] width 76 height 12
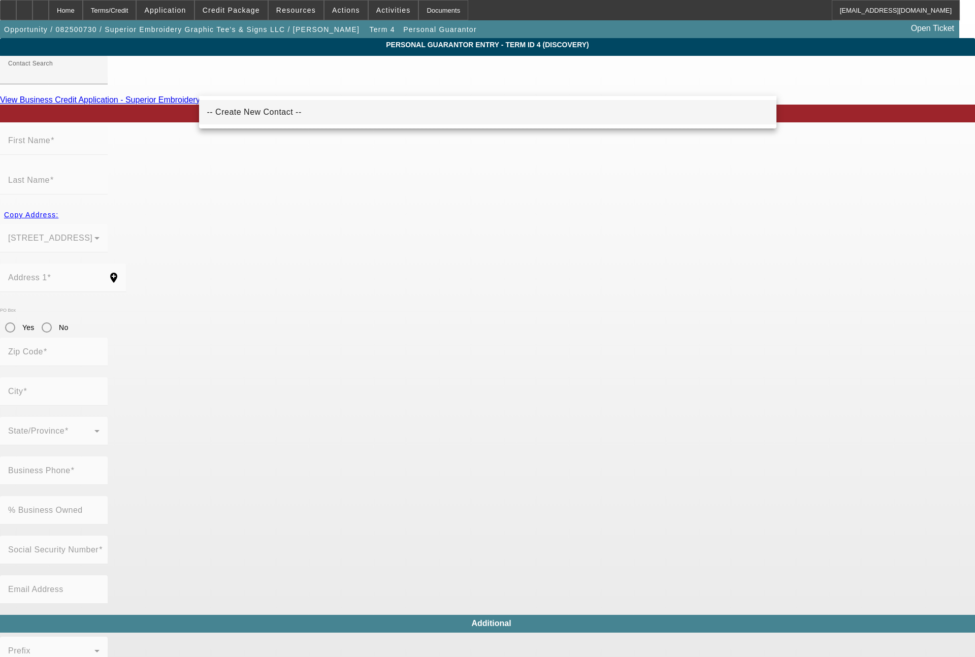
click at [236, 111] on span "-- Create New Contact --" at bounding box center [254, 112] width 94 height 9
type input "-- Create New Contact --"
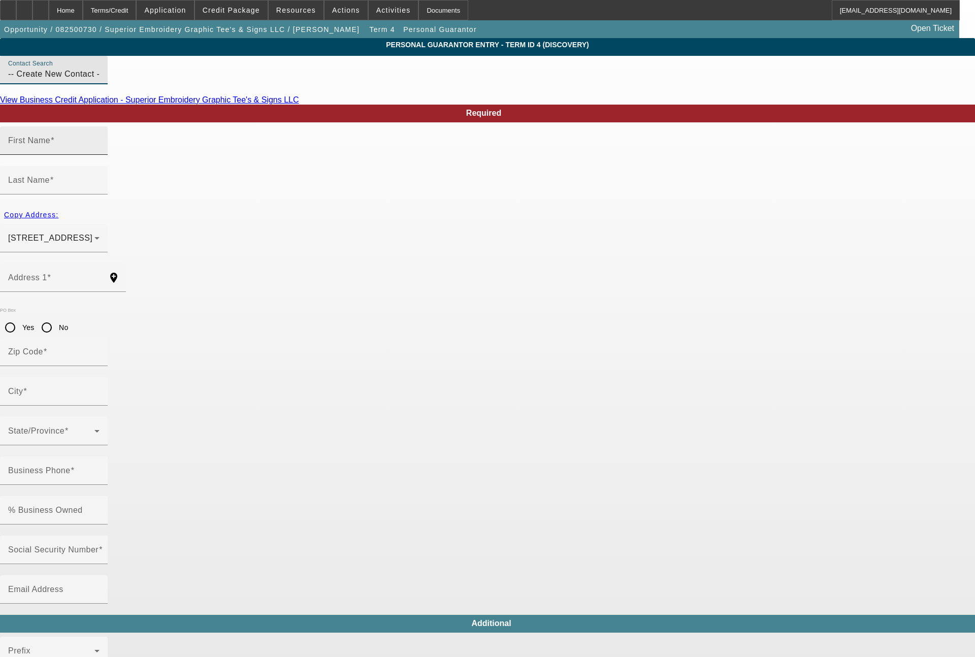
click at [100, 151] on input "First Name" at bounding box center [53, 145] width 91 height 12
type input "Steve"
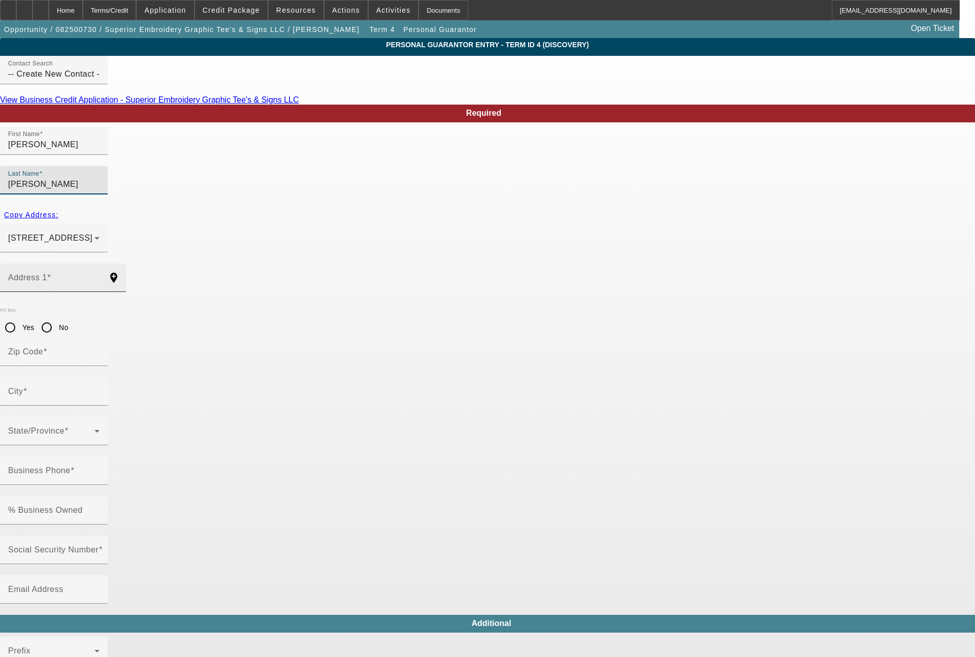
type input "Venable"
click at [100, 276] on input "Address 1" at bounding box center [53, 282] width 91 height 12
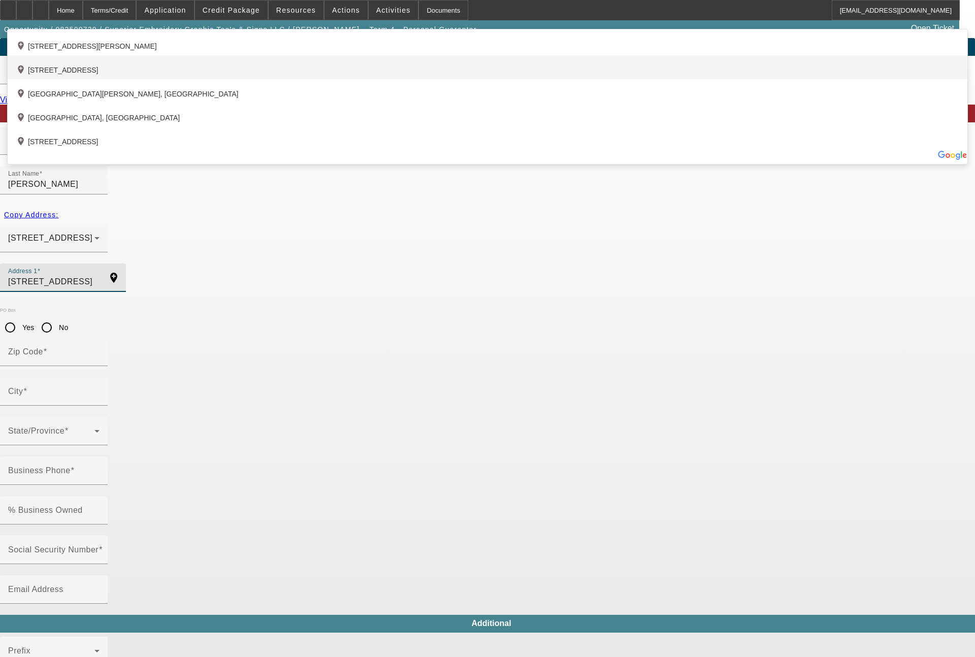
click at [276, 79] on div "add_location 4046 School Drive, Marrero, LA 70072, US" at bounding box center [488, 67] width 960 height 24
type input "4046 School Drive"
type input "70072"
type input "Marrero"
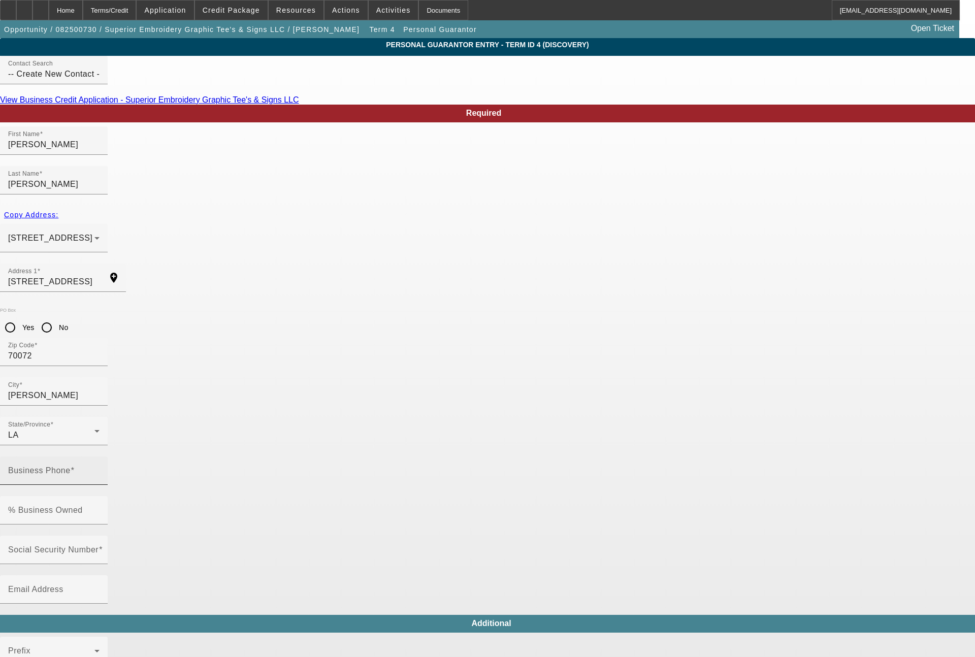
click at [71, 466] on mat-label "Business Phone" at bounding box center [39, 470] width 62 height 9
click at [100, 469] on input "Business Phone" at bounding box center [53, 475] width 91 height 12
type input "(504) 512-1454"
click at [99, 546] on mat-label "Social Security Number" at bounding box center [53, 550] width 90 height 9
click at [100, 548] on input "Social Security Number" at bounding box center [53, 554] width 91 height 12
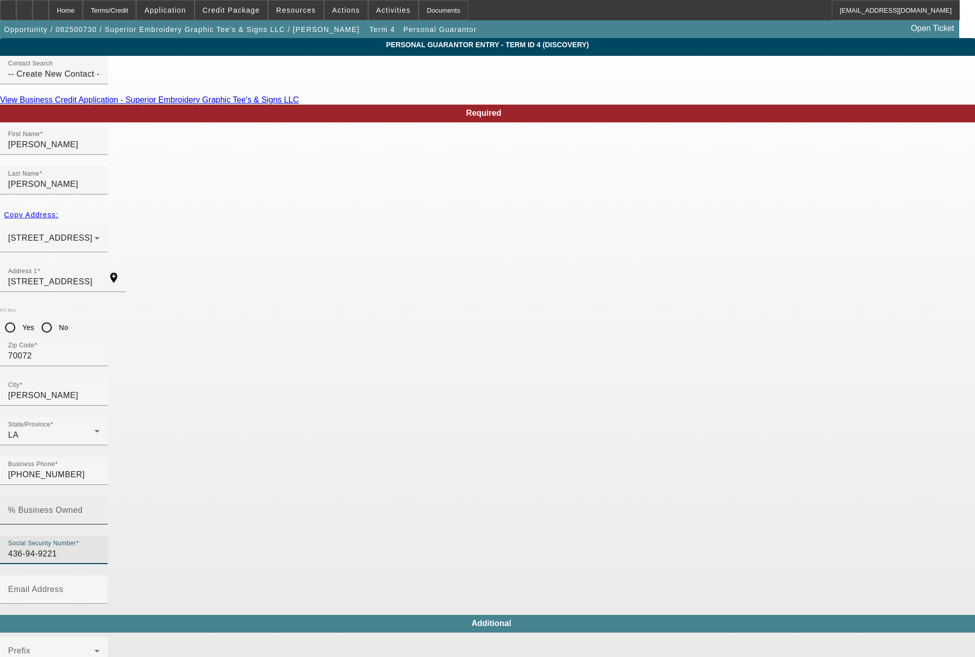
type input "436-94-9221"
click at [100, 509] on input "% Business Owned" at bounding box center [53, 515] width 91 height 12
type input "0"
click at [503, 306] on span "Yes" at bounding box center [510, 311] width 14 height 12
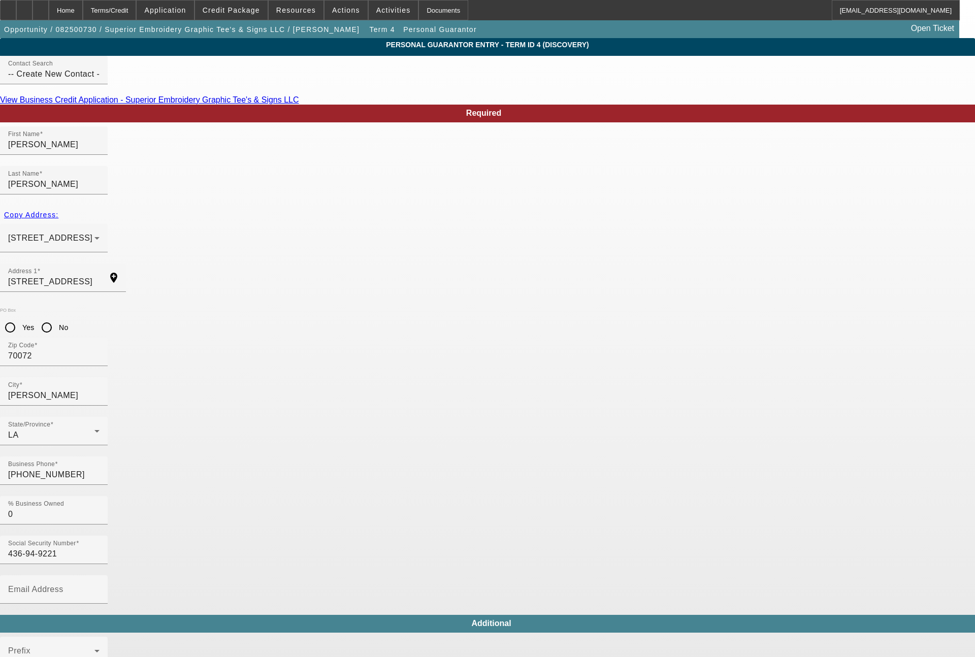
type input "$0.00"
click at [522, 392] on mat-option "Yes" at bounding box center [561, 392] width 133 height 24
click at [100, 588] on input "Email Address" at bounding box center [53, 594] width 91 height 12
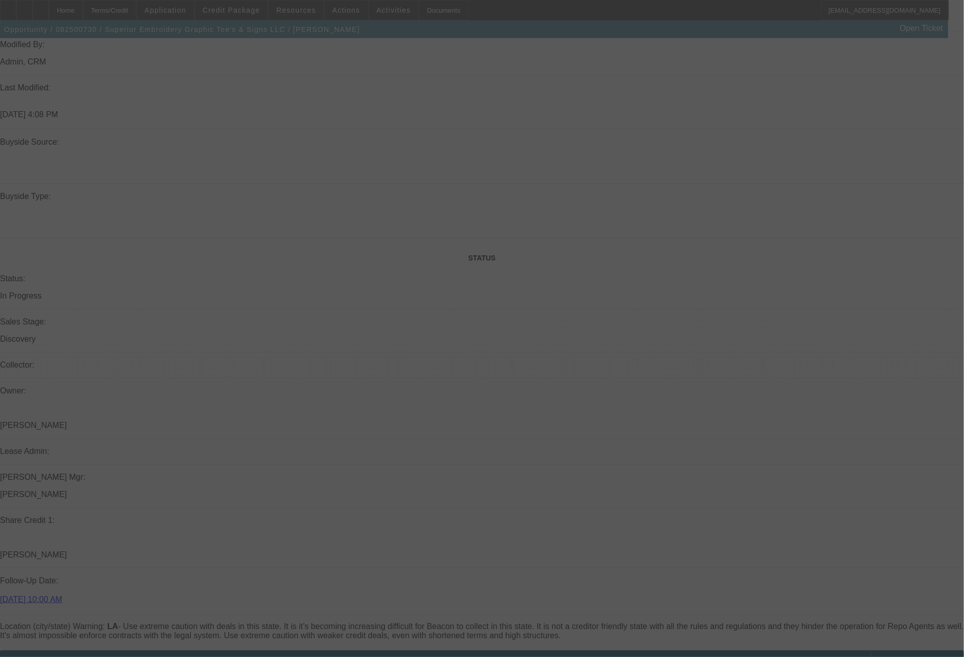
scroll to position [1160, 0]
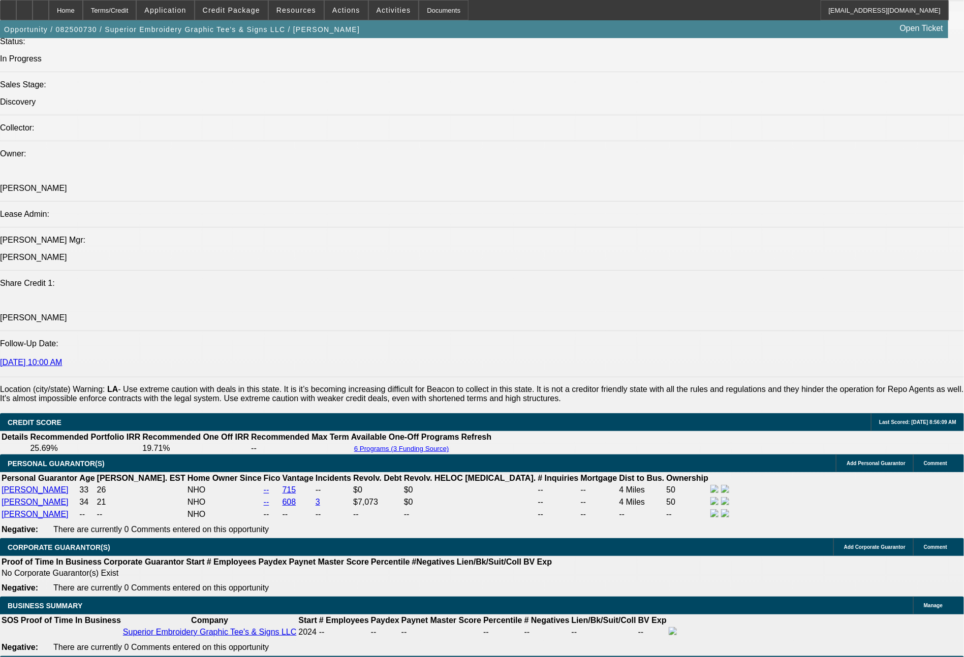
select select "0"
select select "0.1"
select select "4"
select select "0"
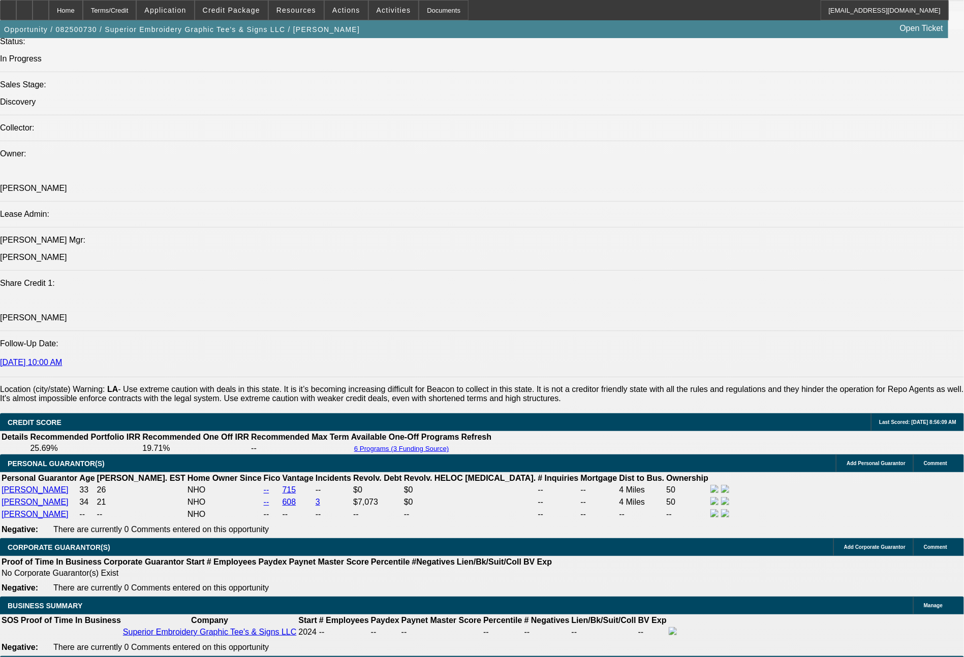
select select "0"
select select "0.1"
select select "4"
select select "0"
select select "2"
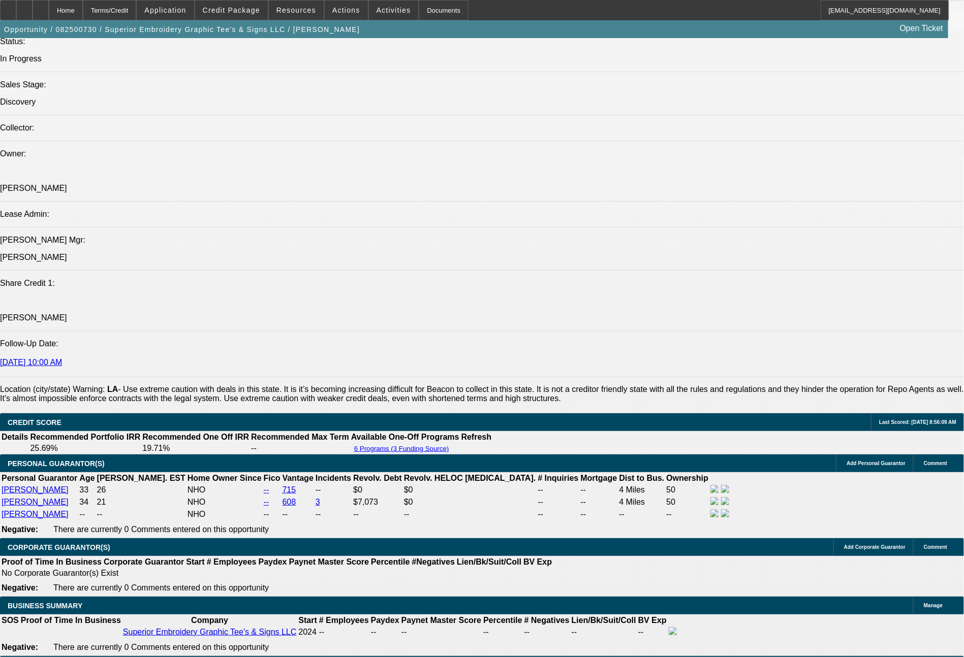
select select "2"
select select "0.1"
select select "4"
select select "0"
select select "2"
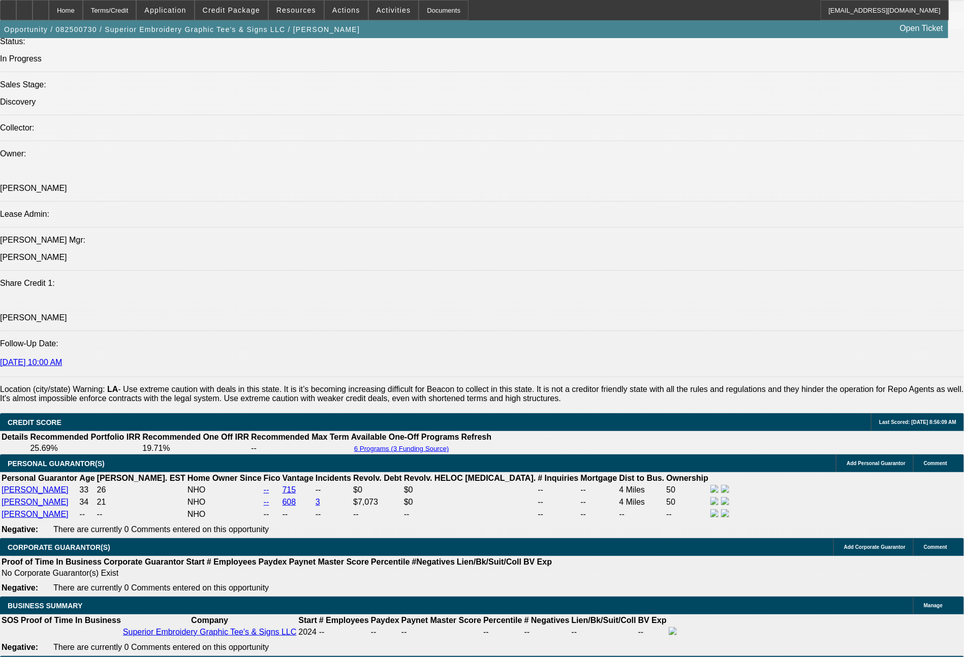
select select "2"
select select "0.1"
select select "4"
click at [241, 11] on span "Credit Package" at bounding box center [231, 10] width 57 height 8
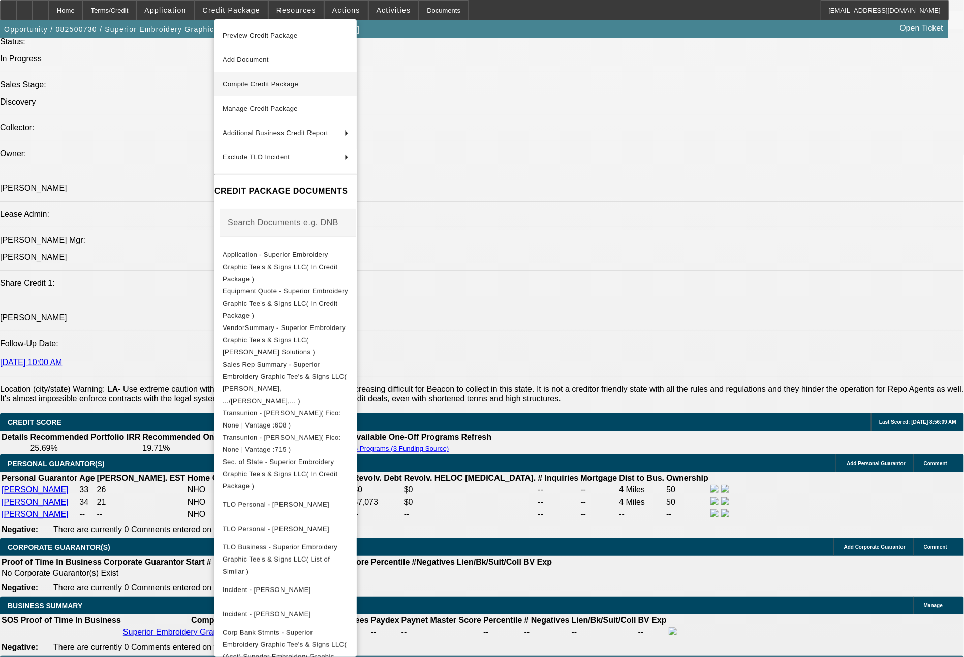
click at [255, 87] on span "Compile Credit Package" at bounding box center [261, 84] width 76 height 8
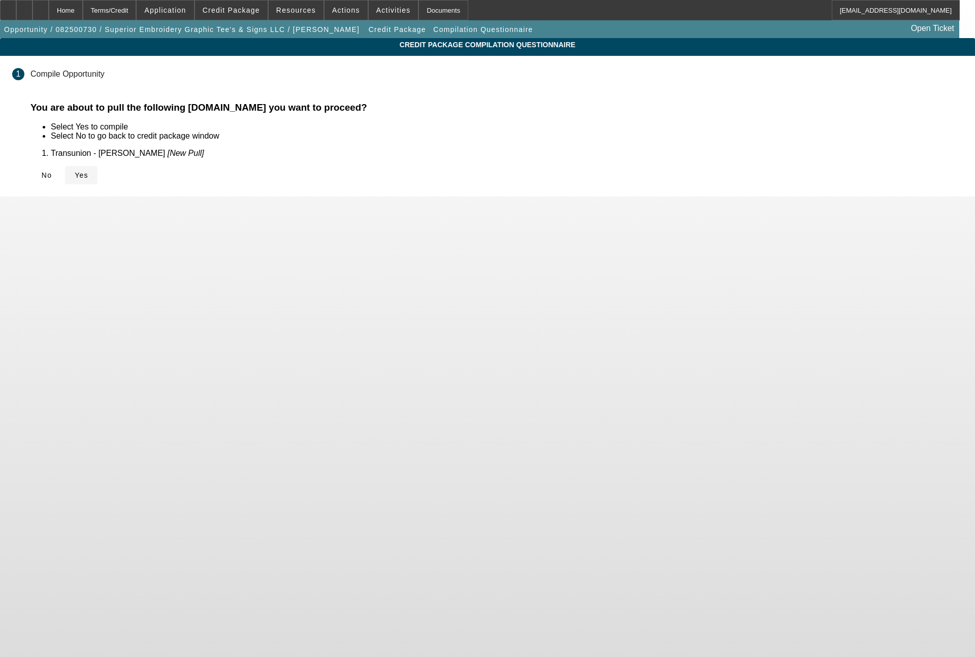
click at [88, 171] on span "Yes" at bounding box center [82, 175] width 14 height 8
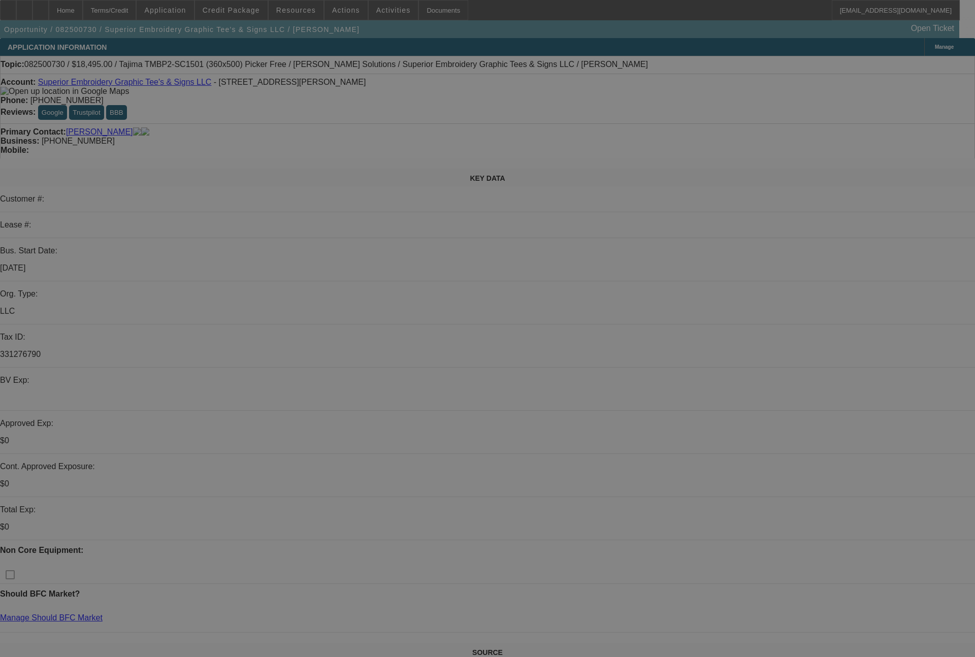
select select "0"
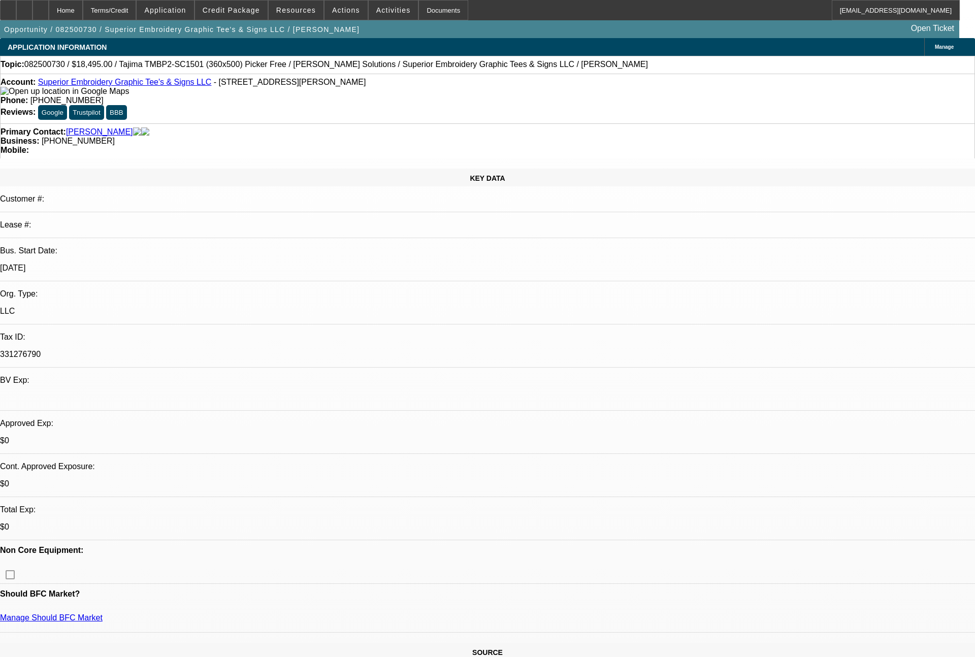
select select "0"
select select "0.1"
select select "4"
select select "0"
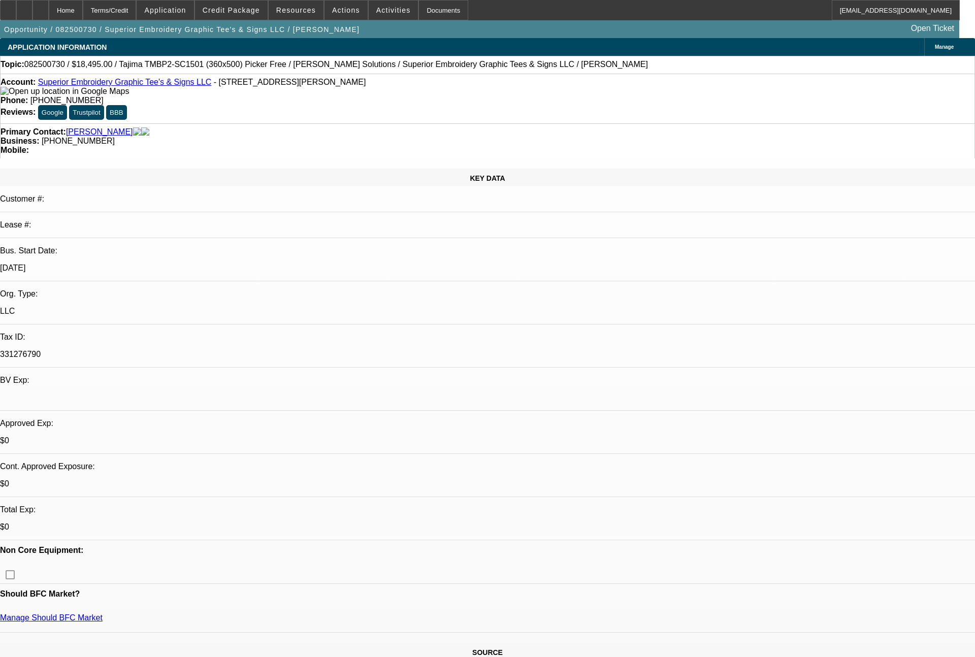
select select "0.1"
select select "4"
select select "0"
select select "2"
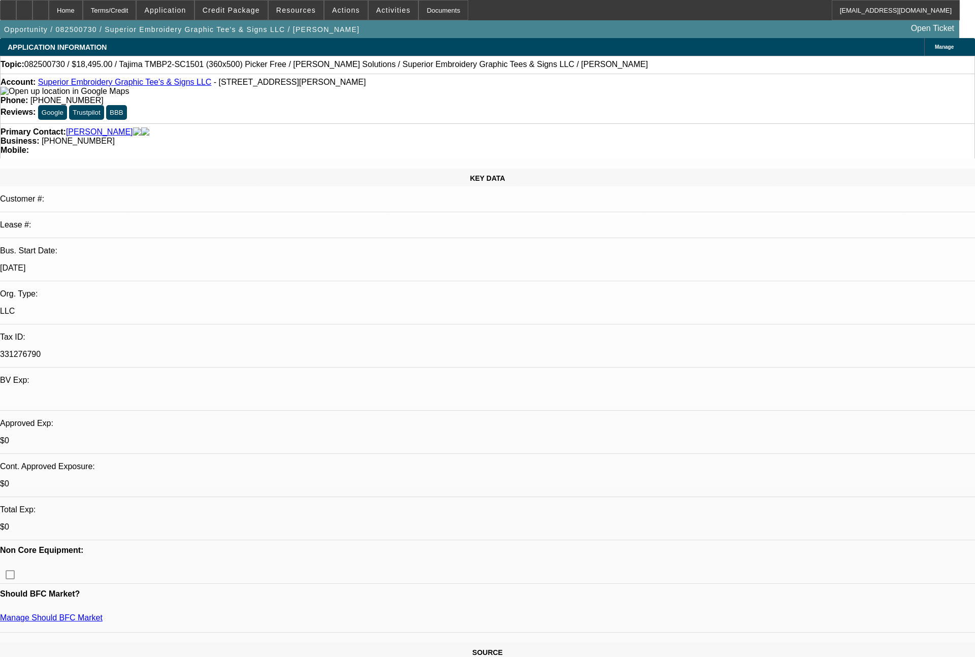
select select "0.1"
select select "4"
select select "0"
select select "2"
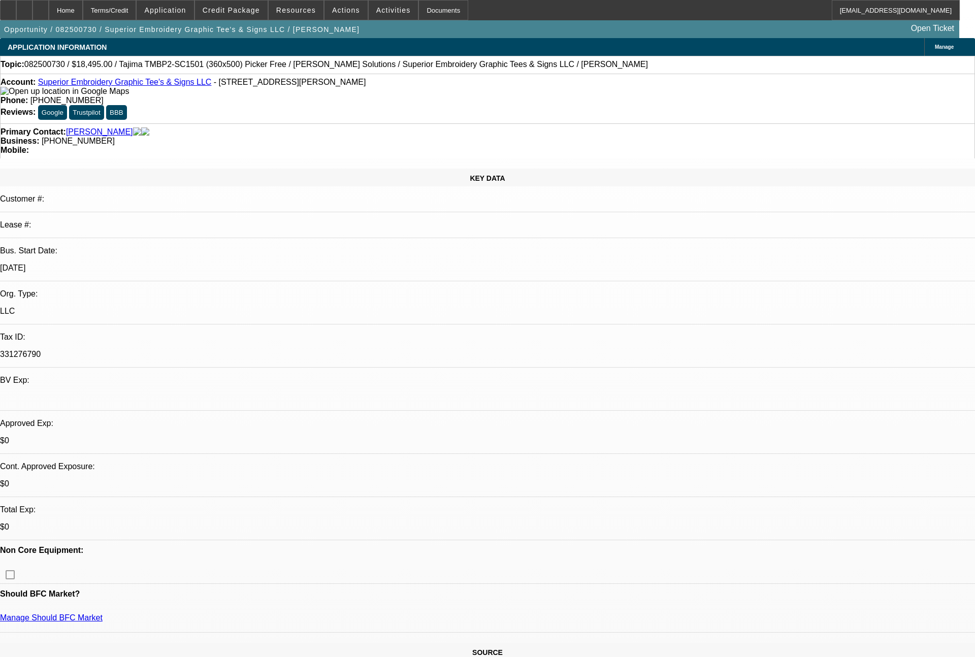
select select "0.1"
select select "4"
select select "0"
select select "0.1"
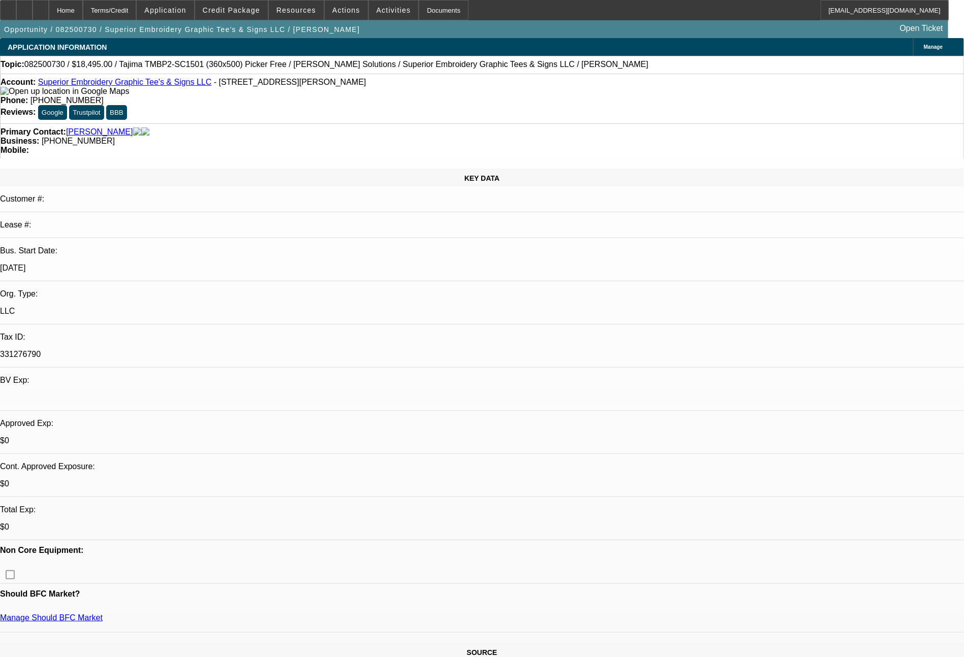
select select "4"
select select "0"
select select "0.1"
select select "4"
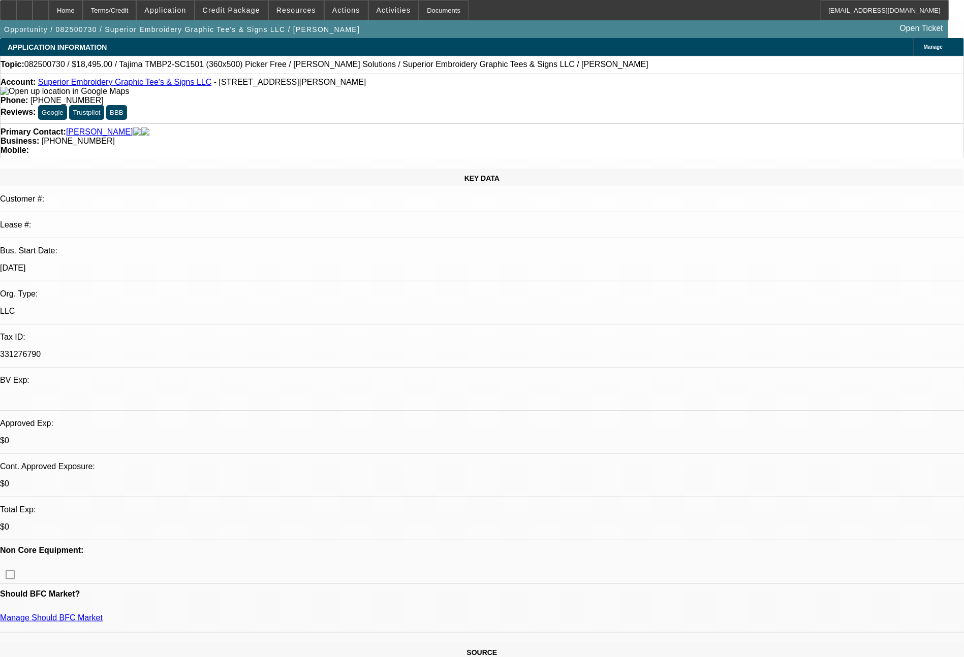
select select "0"
select select "2"
select select "0.1"
select select "4"
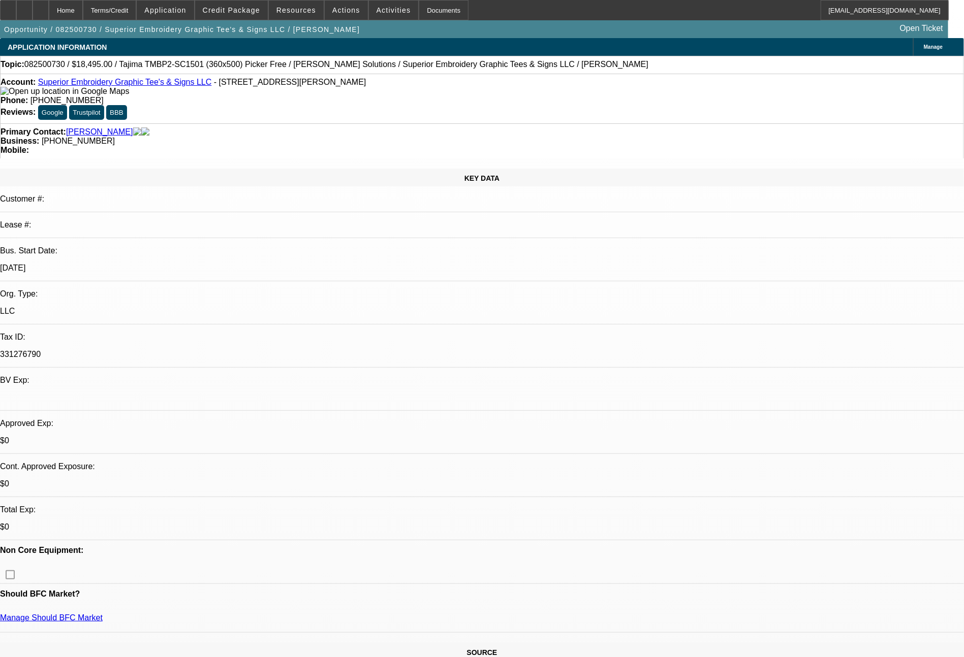
select select "0"
select select "2"
select select "0.1"
select select "4"
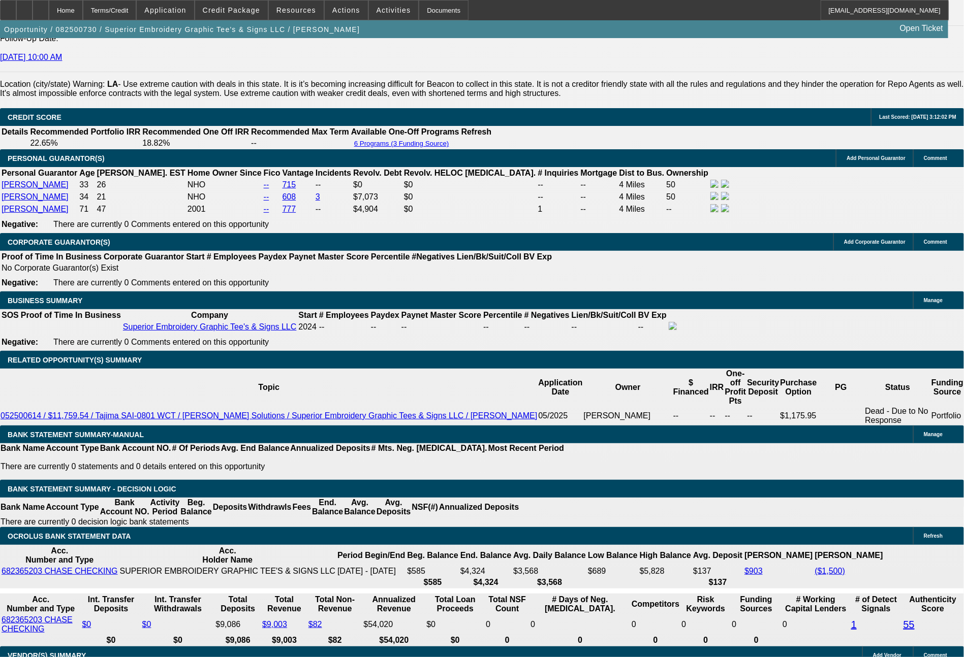
scroll to position [1475, 0]
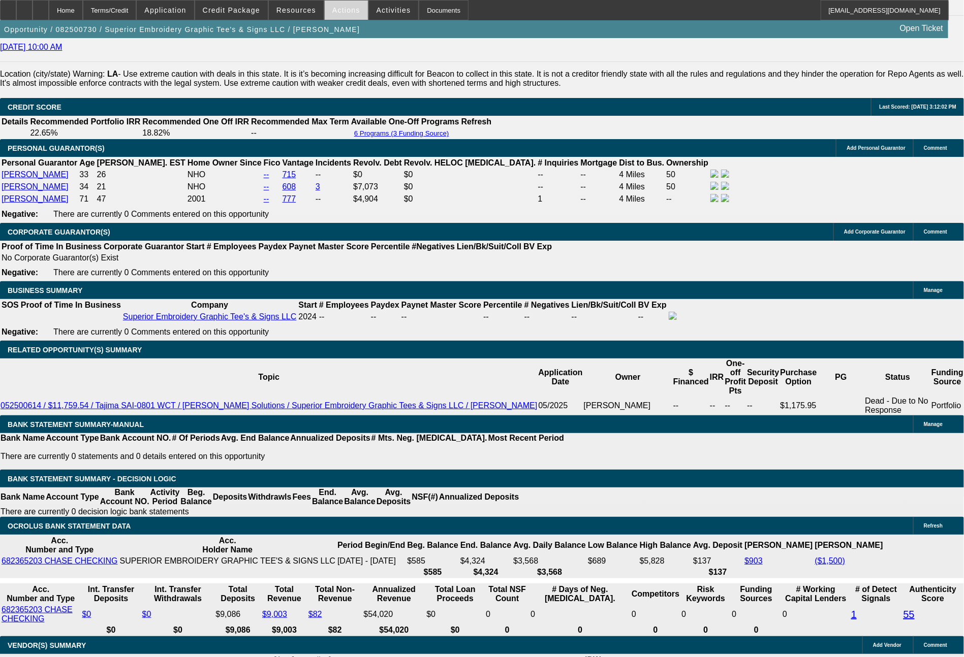
click at [348, 13] on span "Actions" at bounding box center [346, 10] width 28 height 8
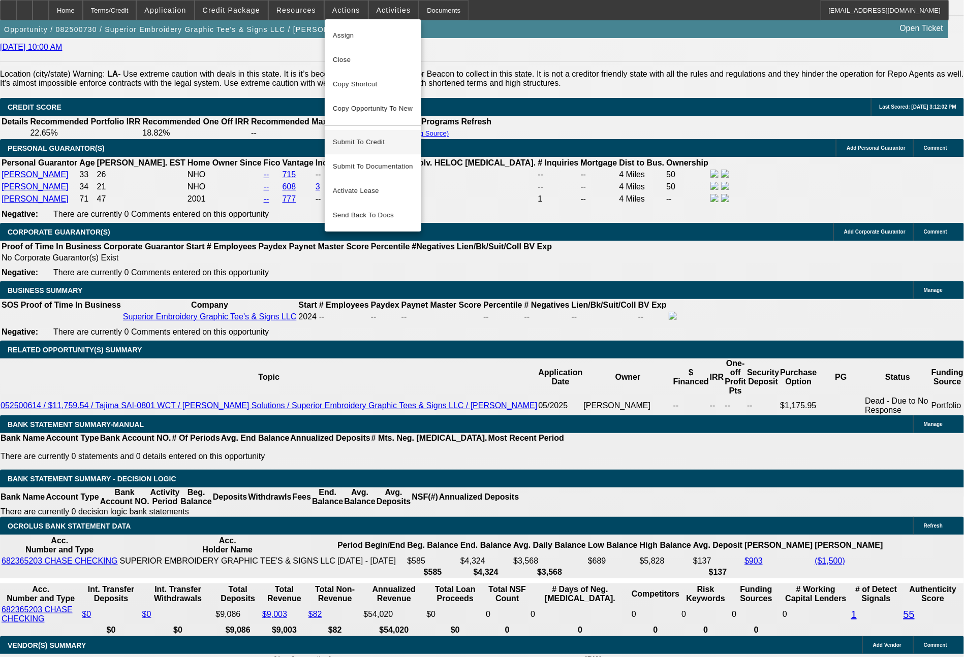
click at [378, 136] on span "Submit To Credit" at bounding box center [373, 142] width 80 height 12
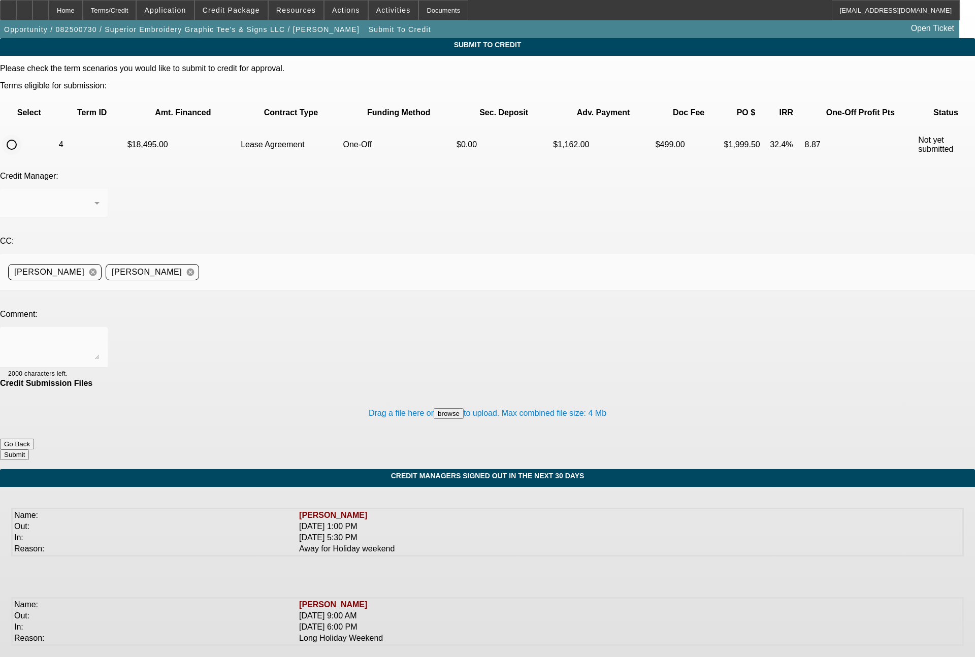
click at [22, 135] on input "radio" at bounding box center [12, 145] width 20 height 20
radio input "true"
click at [100, 335] on textarea at bounding box center [53, 347] width 91 height 24
type textarea "Finpac had auto declined yesterday, when the applied with Chase Venable & Paola…"
click at [29, 450] on button "Submit" at bounding box center [14, 455] width 29 height 11
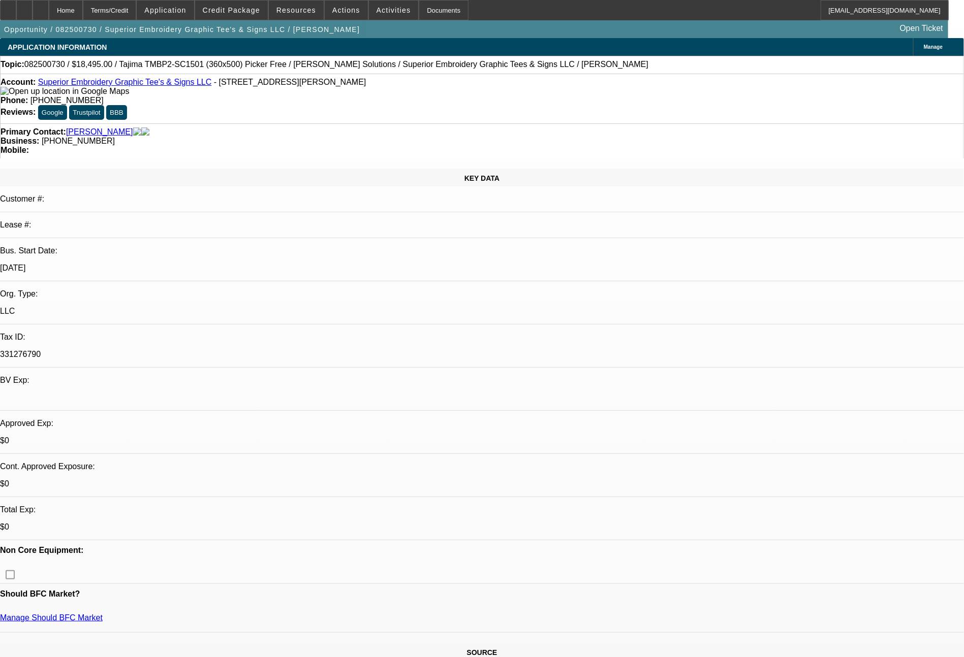
select select "0"
select select "0.1"
select select "4"
select select "0"
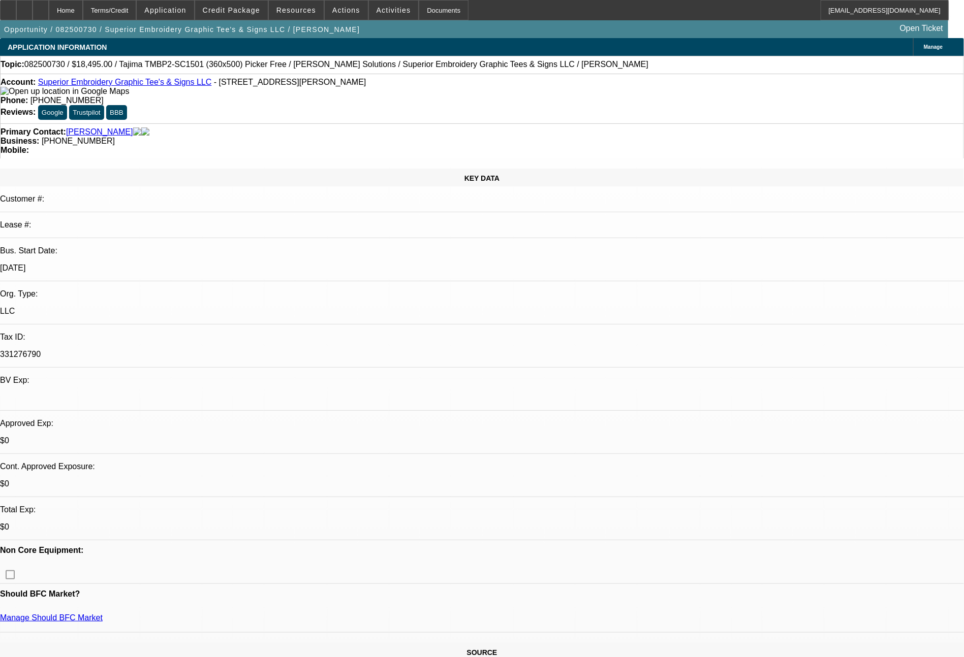
select select "0"
select select "0.1"
select select "4"
select select "0"
select select "2"
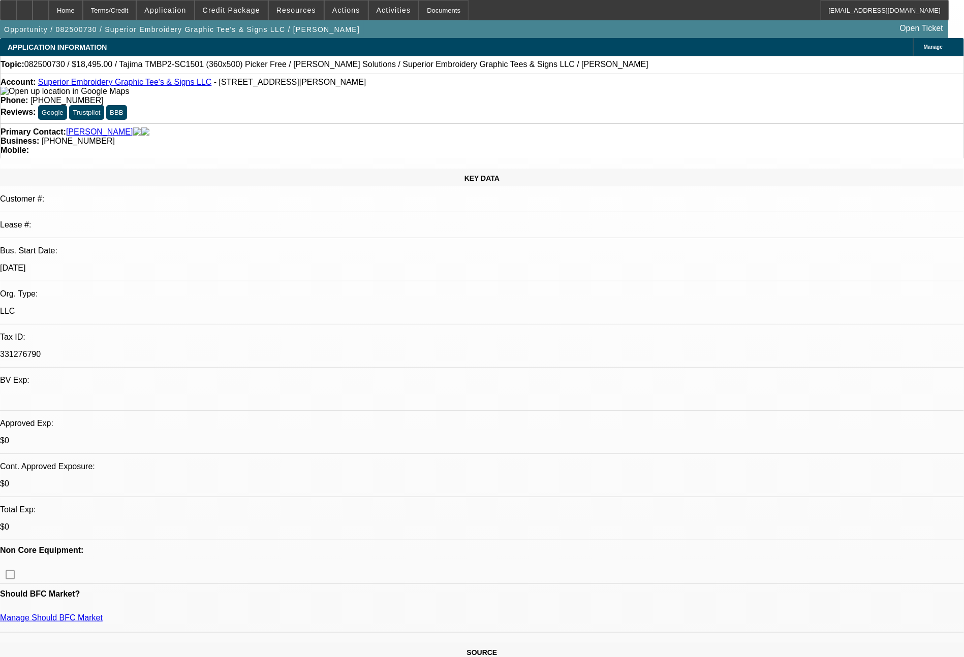
select select "2"
select select "0.1"
select select "4"
select select "0"
select select "2"
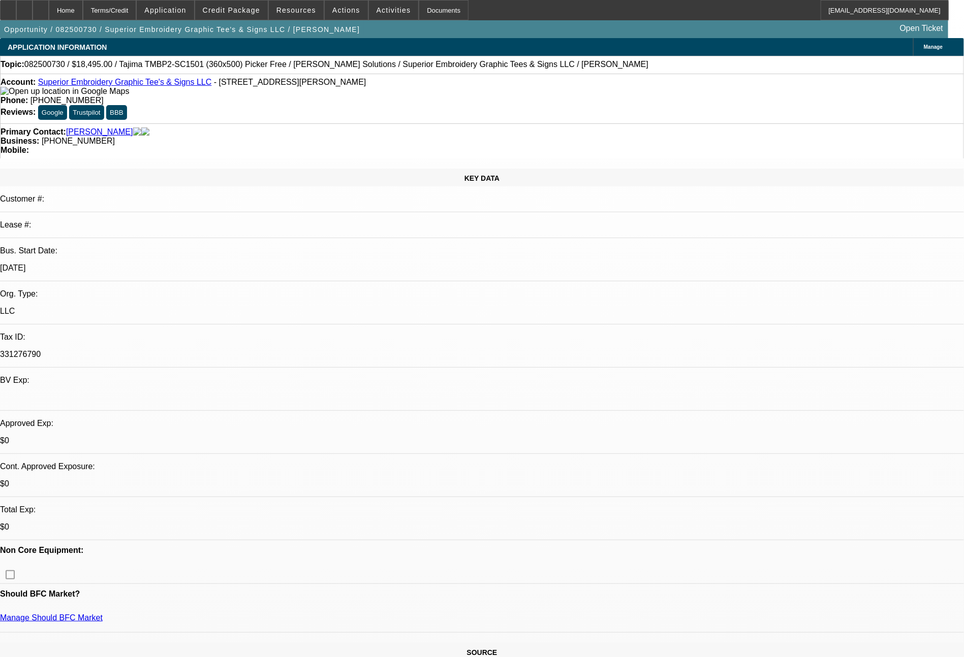
select select "2"
select select "0.1"
select select "4"
click at [254, 11] on span "Credit Package" at bounding box center [231, 10] width 57 height 8
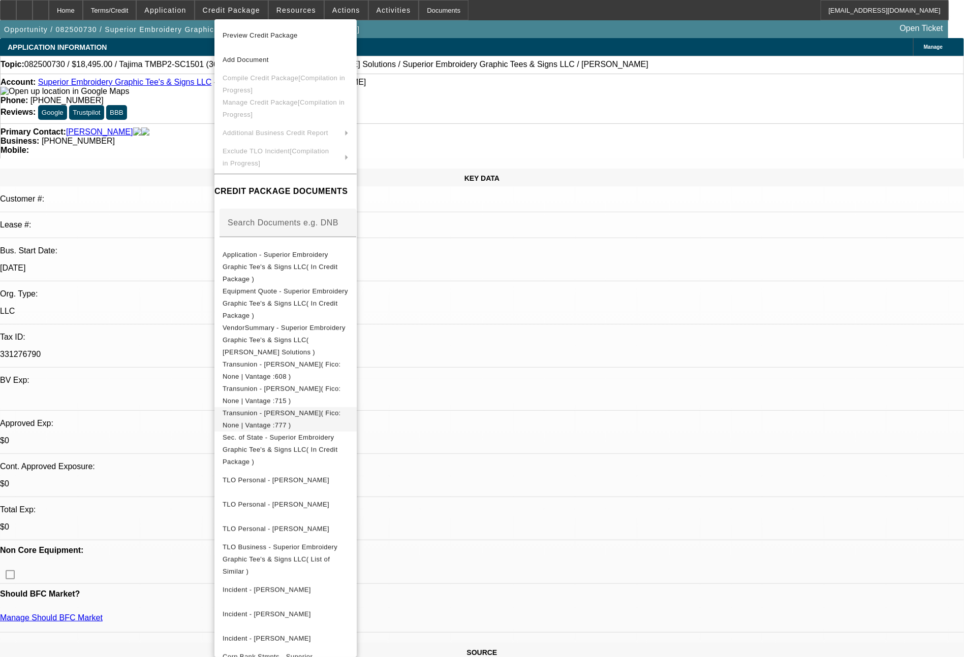
click at [349, 407] on span "Transunion - Venable, Steve( Fico: None | Vantage :777 )" at bounding box center [286, 419] width 126 height 24
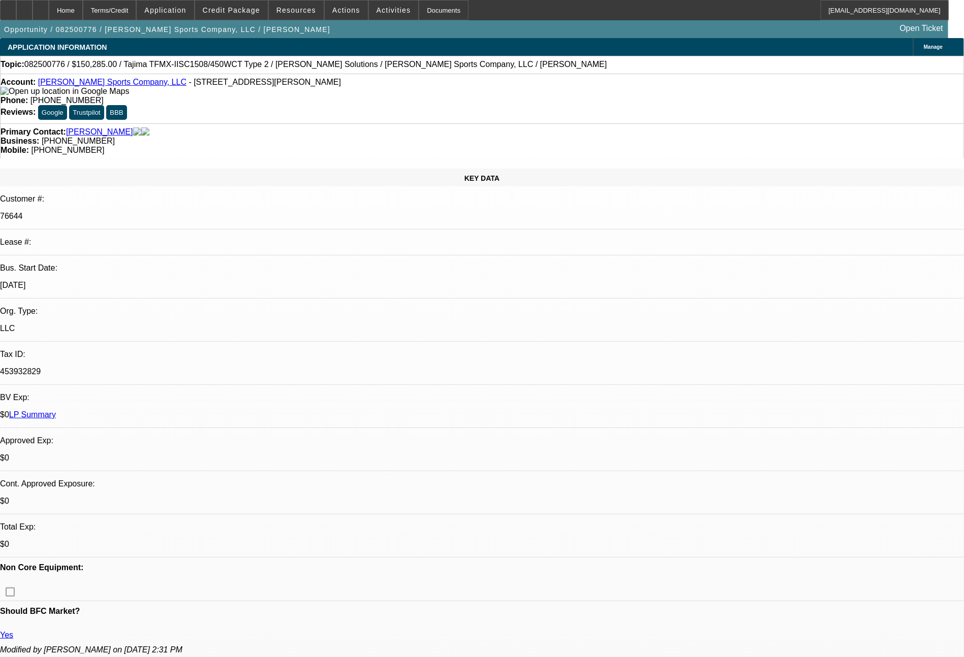
select select "0"
select select "2"
select select "0"
select select "2"
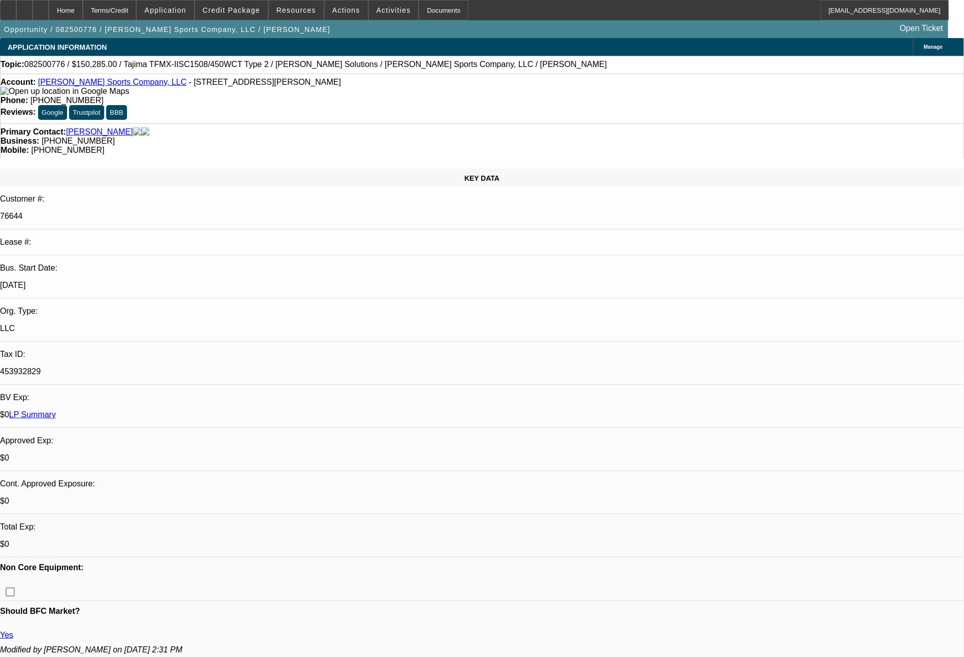
select select "0"
select select "2"
select select "0"
select select "2"
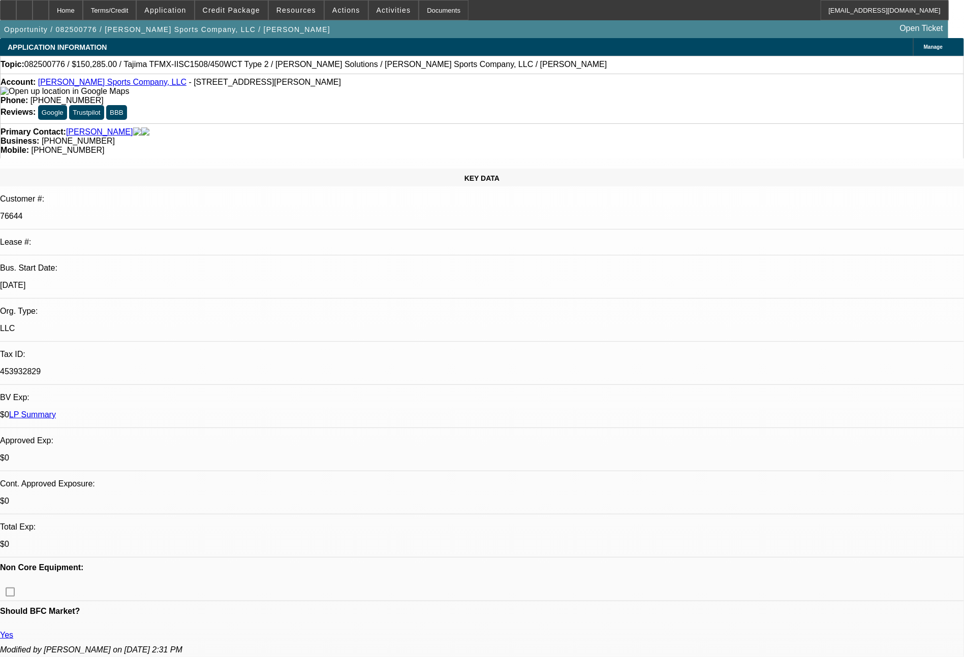
select select "0"
select select "2"
select select "0"
select select "2"
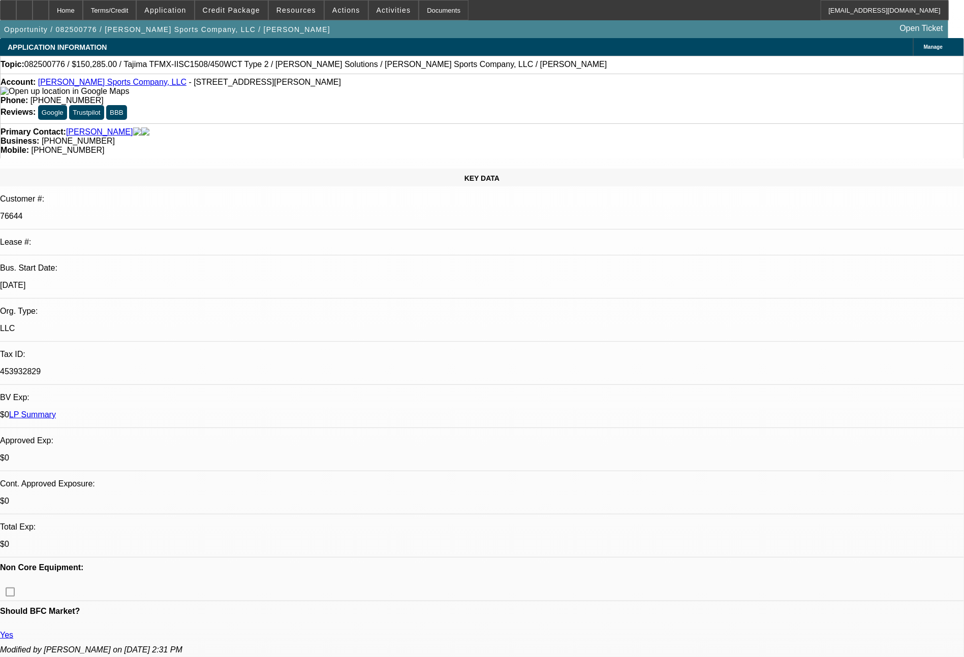
select select "0"
select select "2"
select select "0"
select select "2"
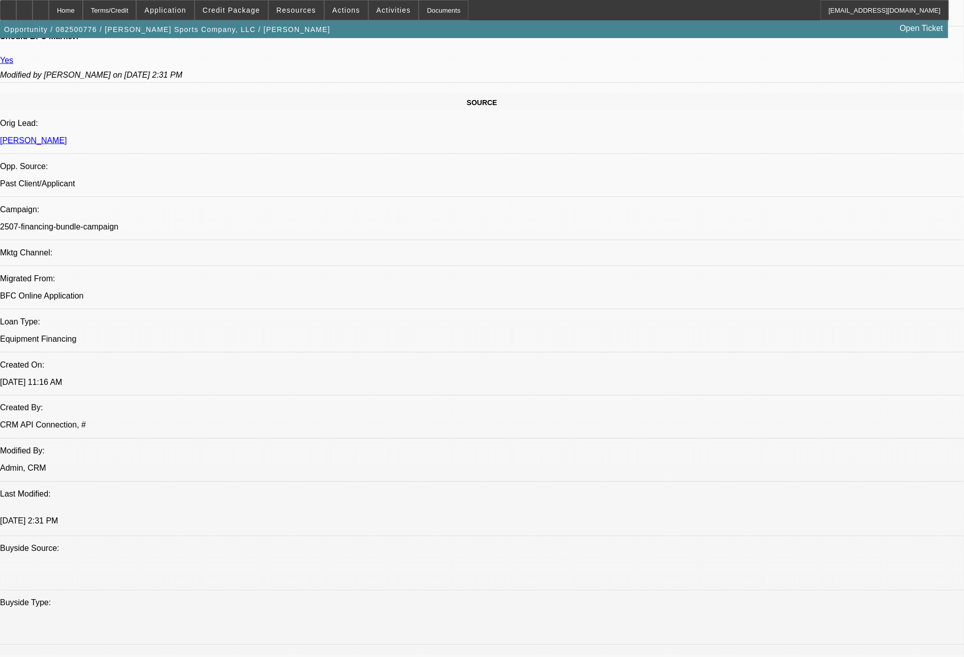
scroll to position [1342, 0]
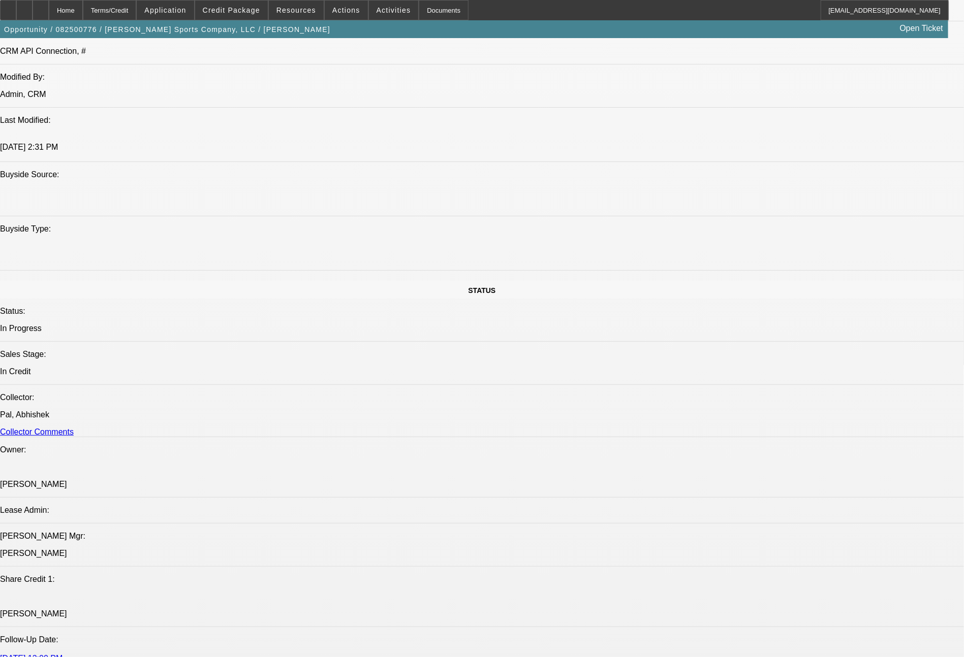
scroll to position [0, 0]
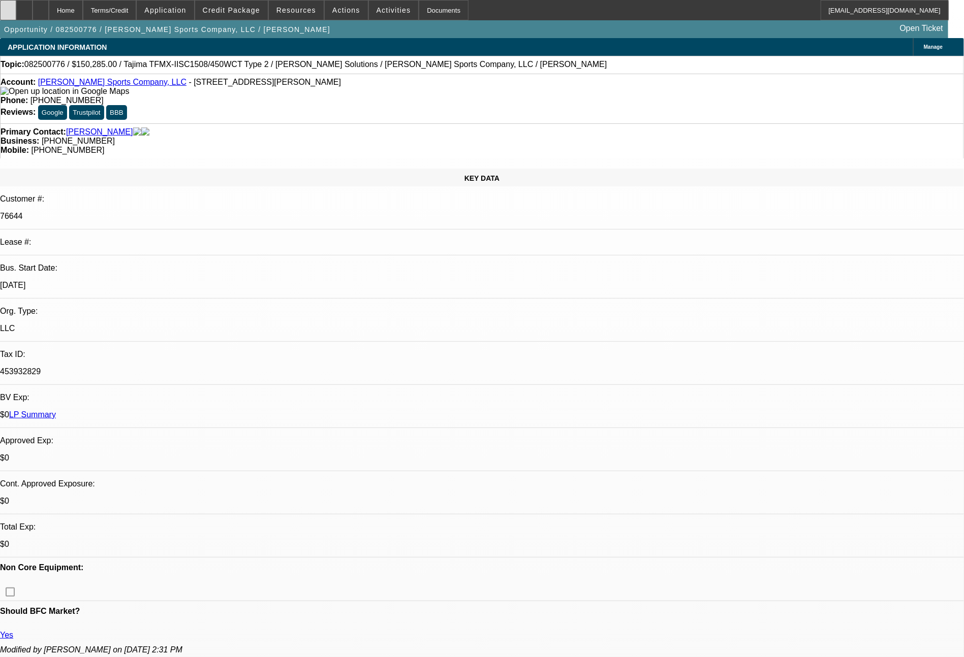
click at [13, 16] on div at bounding box center [8, 10] width 16 height 20
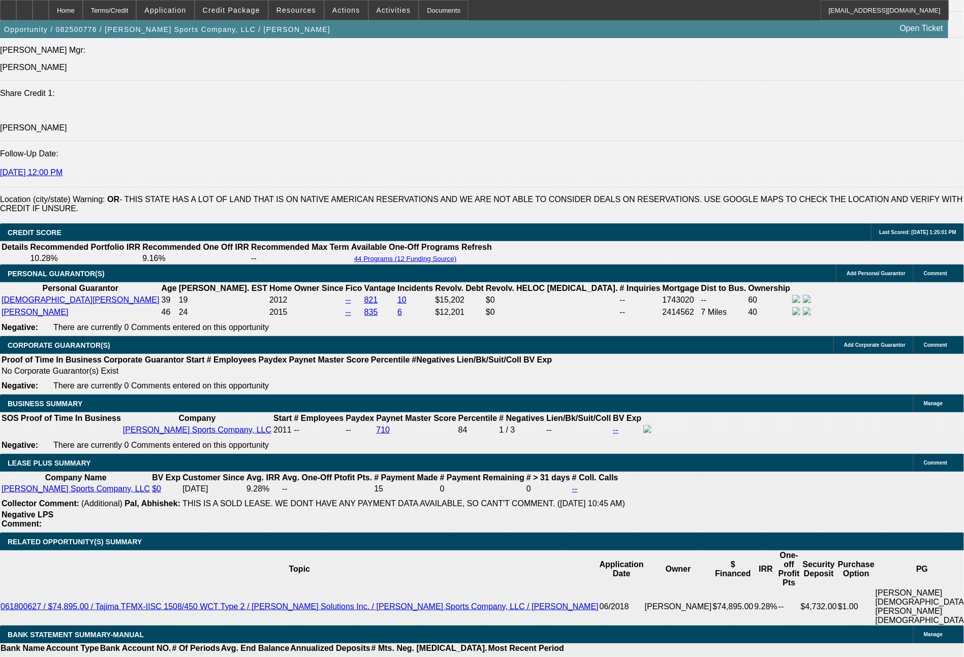
scroll to position [1459, 0]
